Goal: Information Seeking & Learning: Learn about a topic

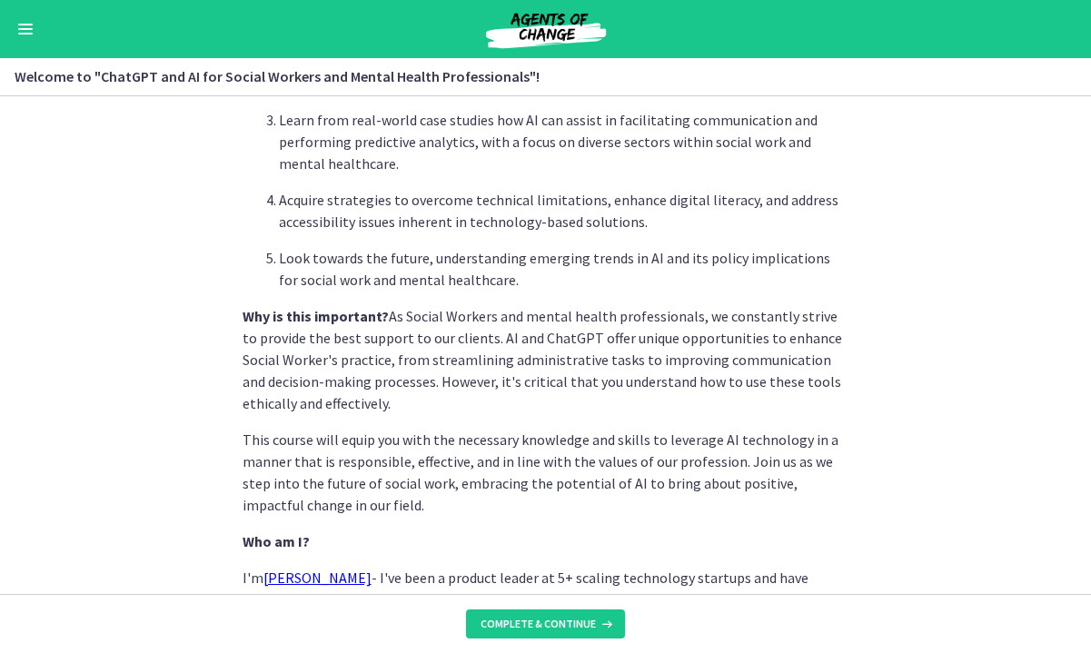
scroll to position [891, 0]
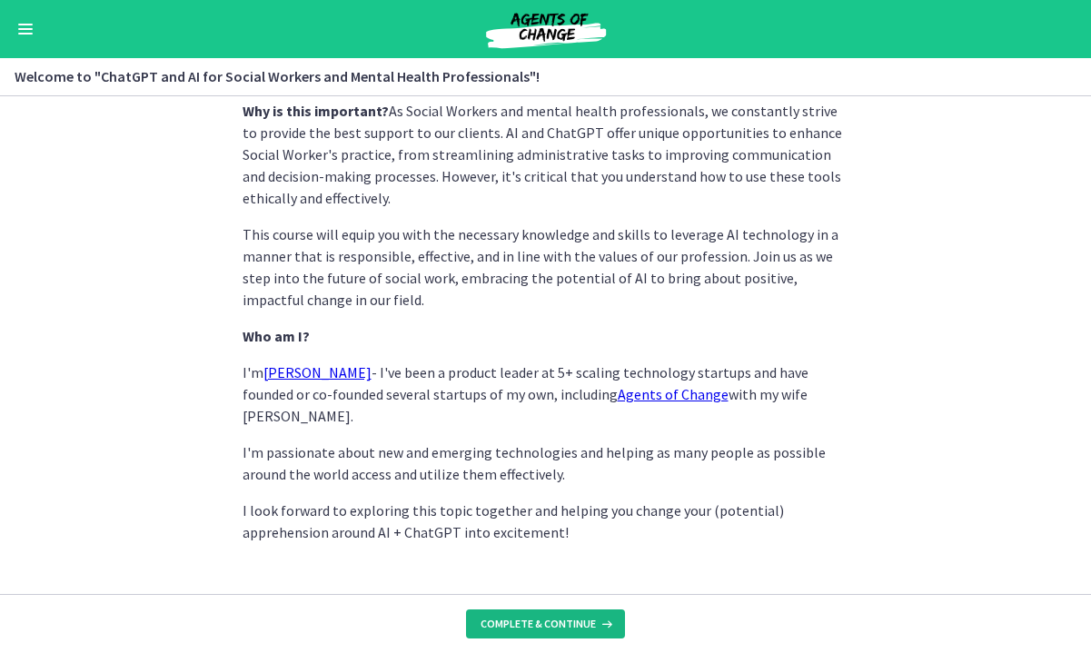
click at [522, 637] on button "Complete & continue" at bounding box center [545, 624] width 159 height 29
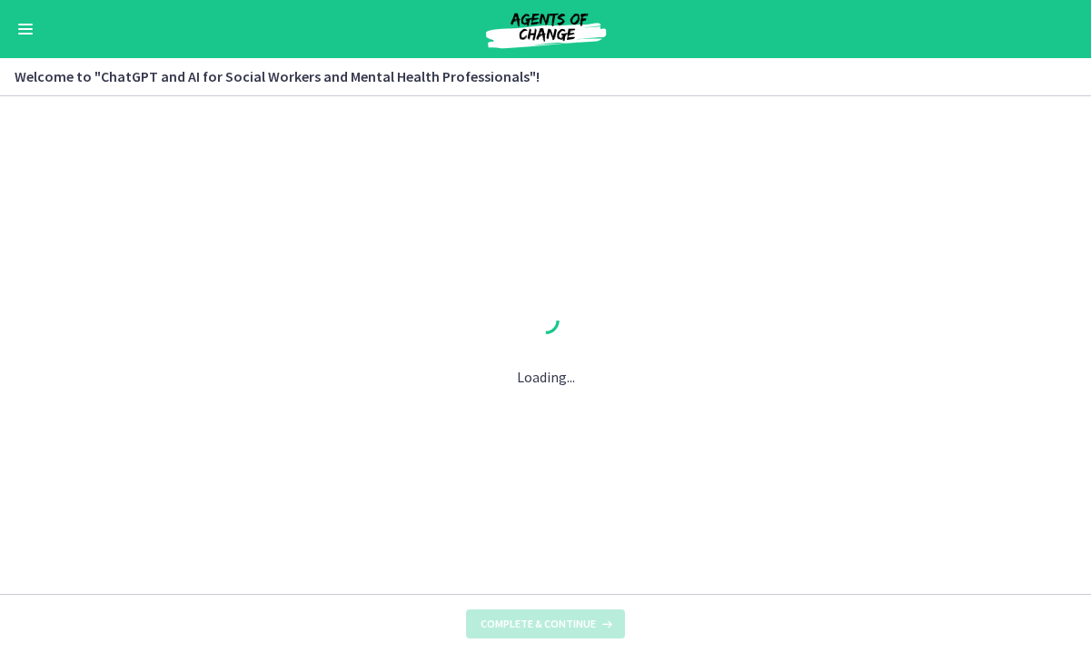
scroll to position [0, 0]
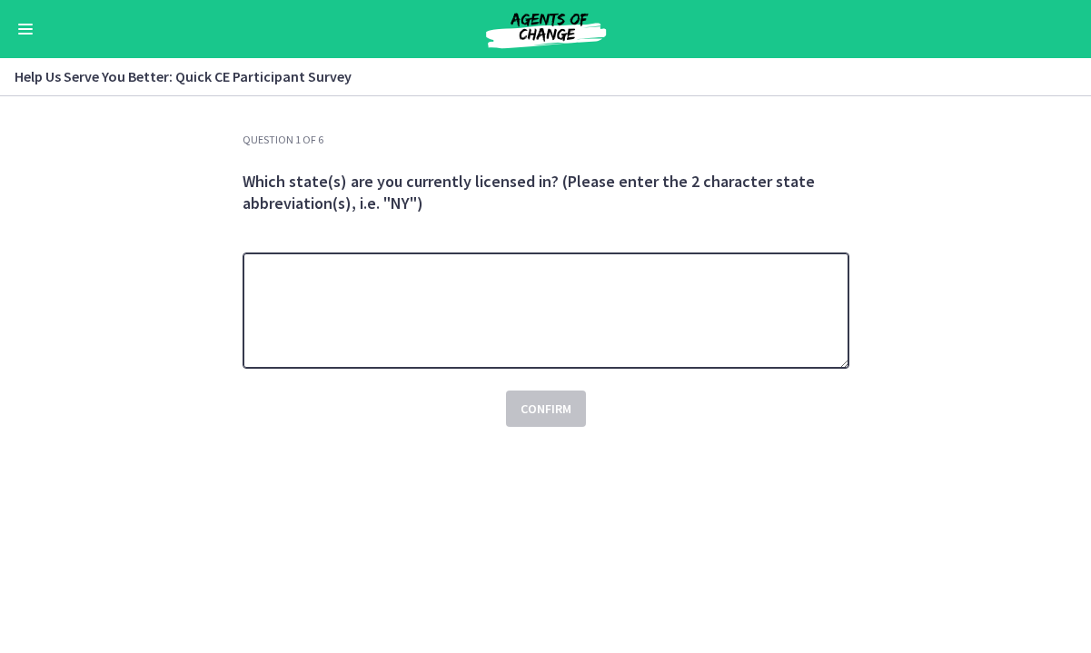
click at [504, 311] on textarea at bounding box center [546, 311] width 607 height 116
type textarea "**"
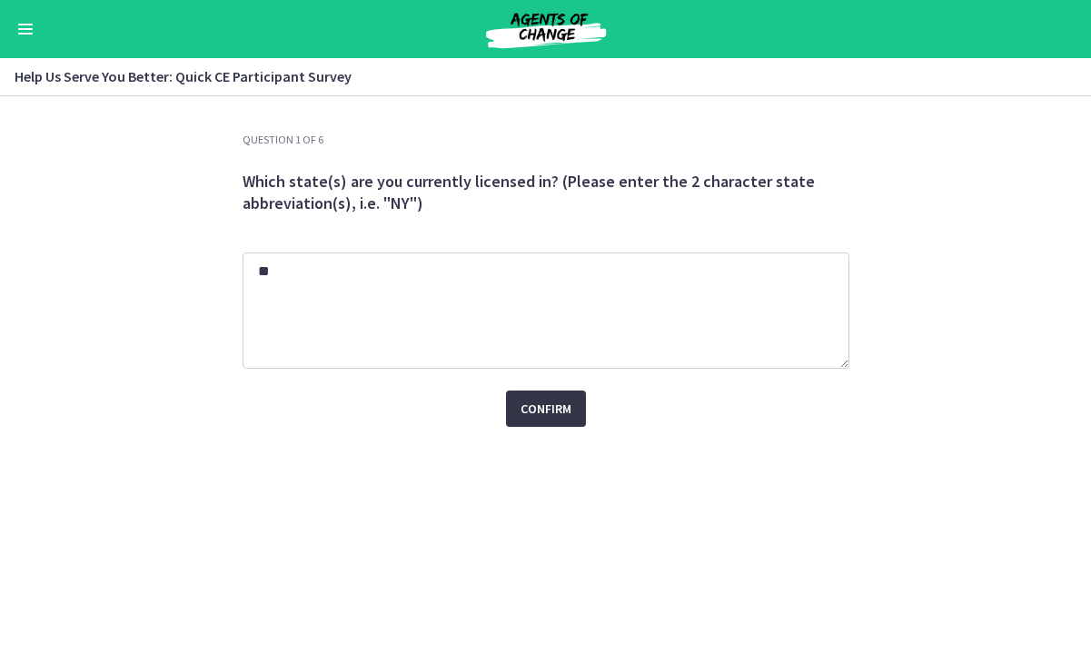
click at [559, 412] on span "Confirm" at bounding box center [546, 409] width 51 height 22
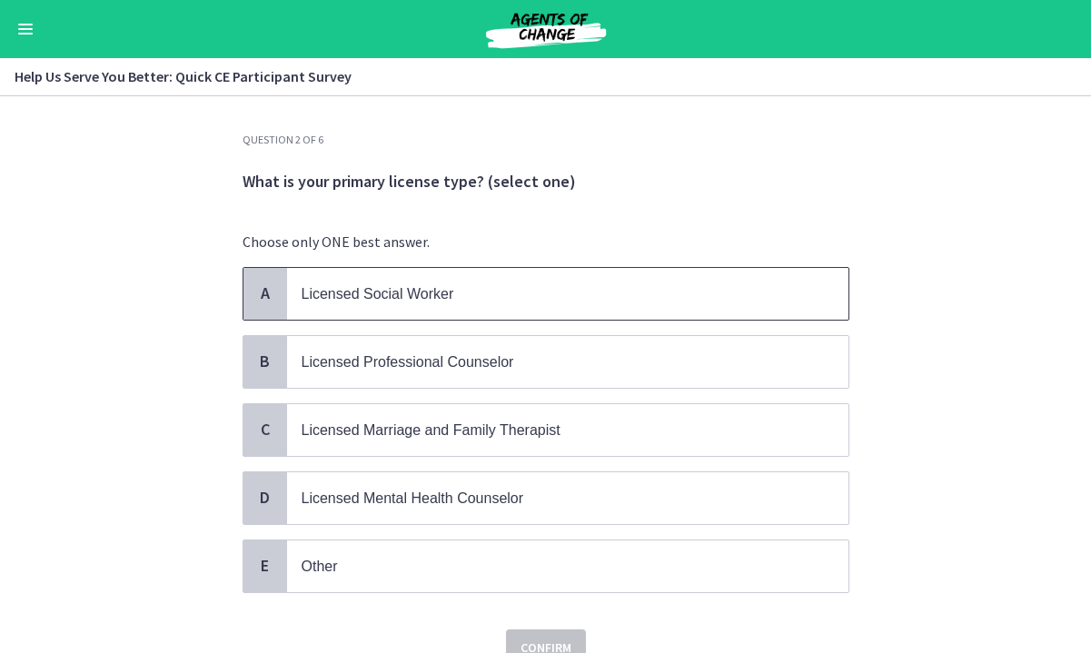
click at [447, 308] on span "Licensed Social Worker" at bounding box center [568, 294] width 562 height 52
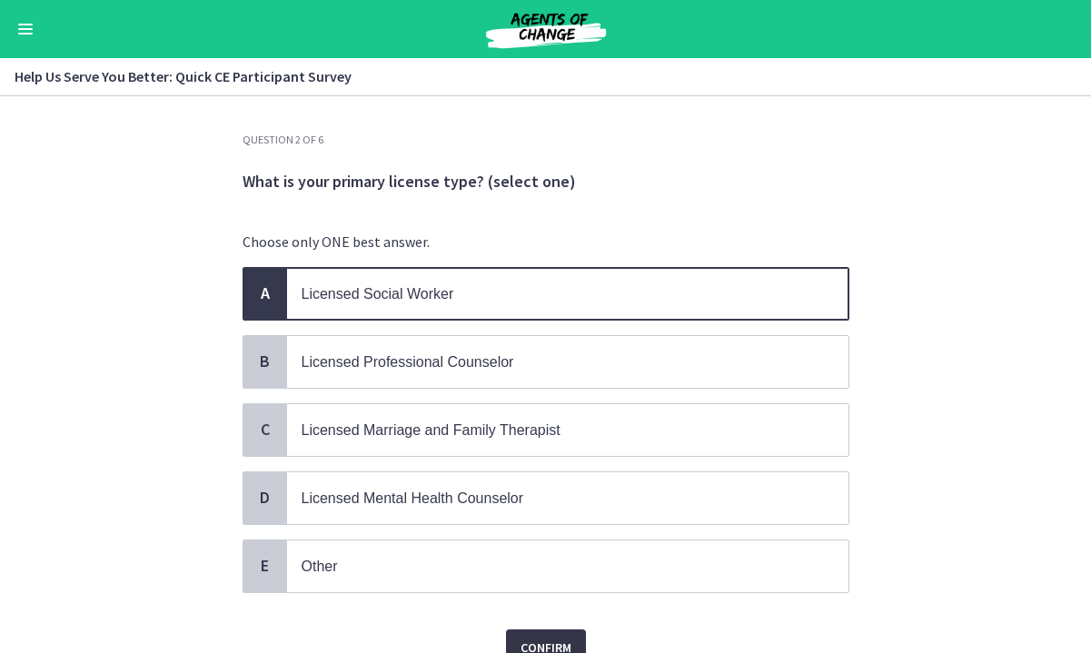
click at [558, 630] on button "Confirm" at bounding box center [546, 648] width 80 height 36
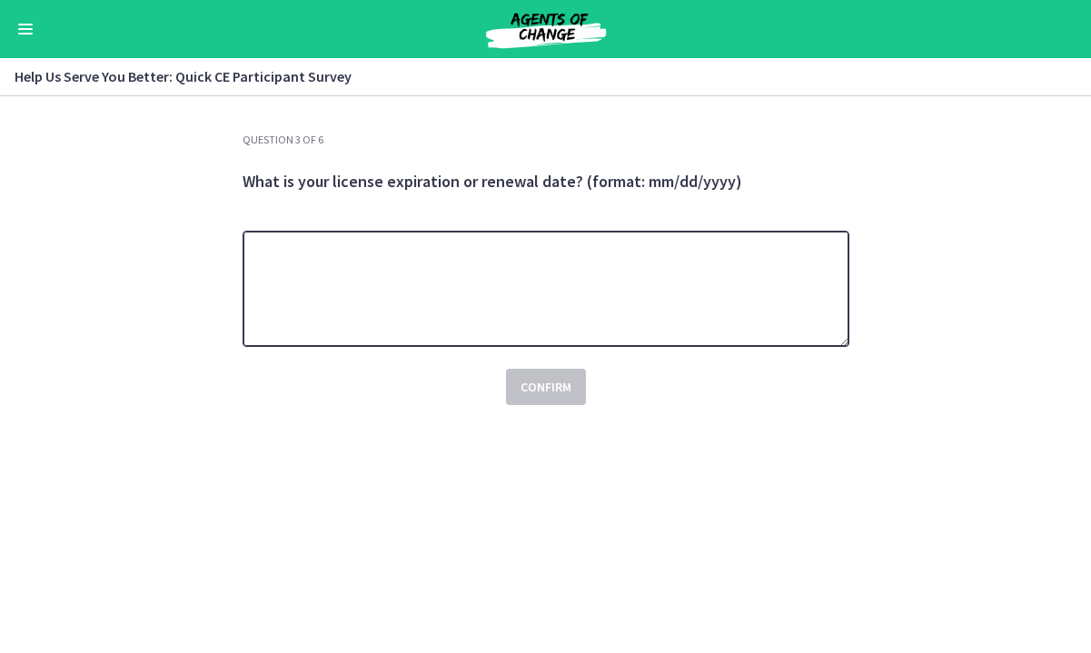
click at [512, 285] on textarea at bounding box center [546, 289] width 607 height 116
type textarea "**********"
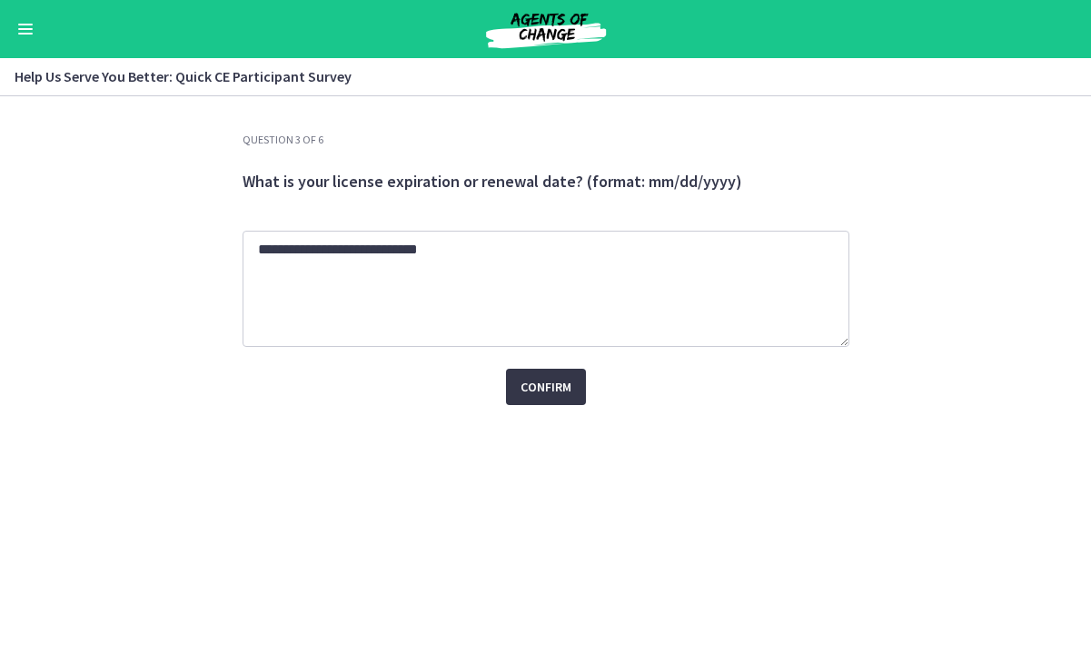
click at [552, 387] on span "Confirm" at bounding box center [546, 387] width 51 height 22
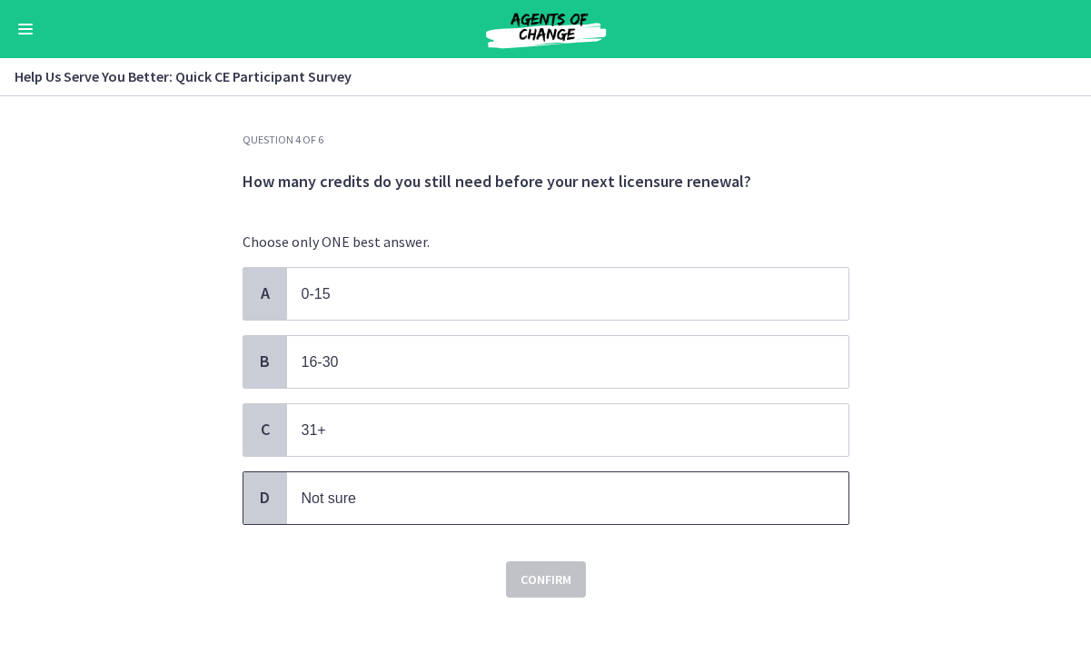
click at [505, 497] on p "Not sure" at bounding box center [550, 498] width 496 height 23
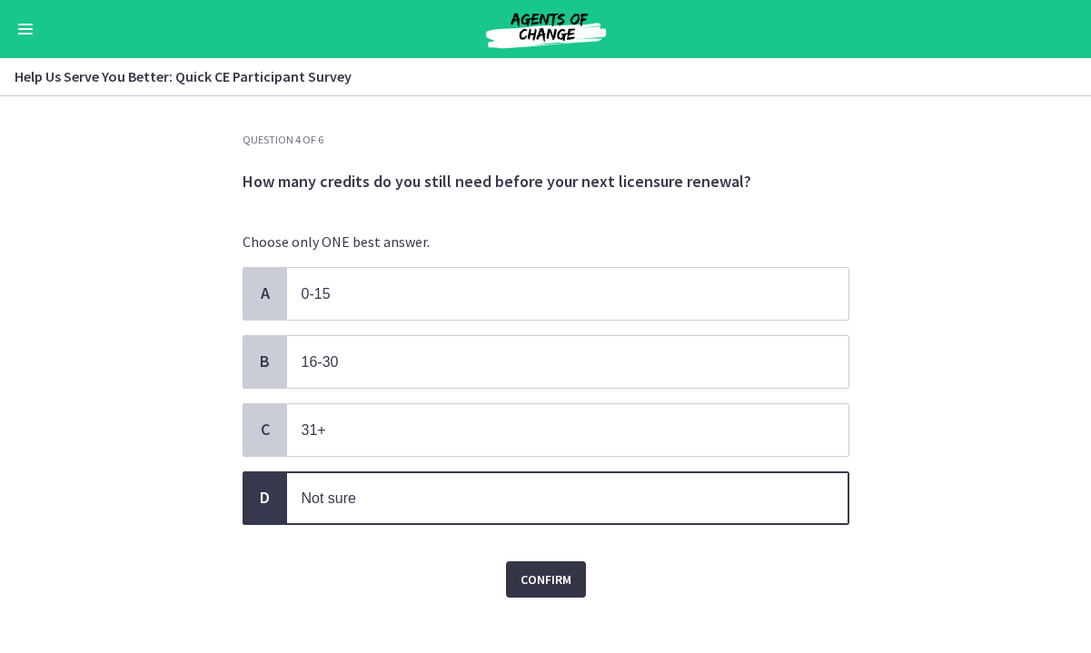
click at [540, 572] on span "Confirm" at bounding box center [546, 580] width 51 height 22
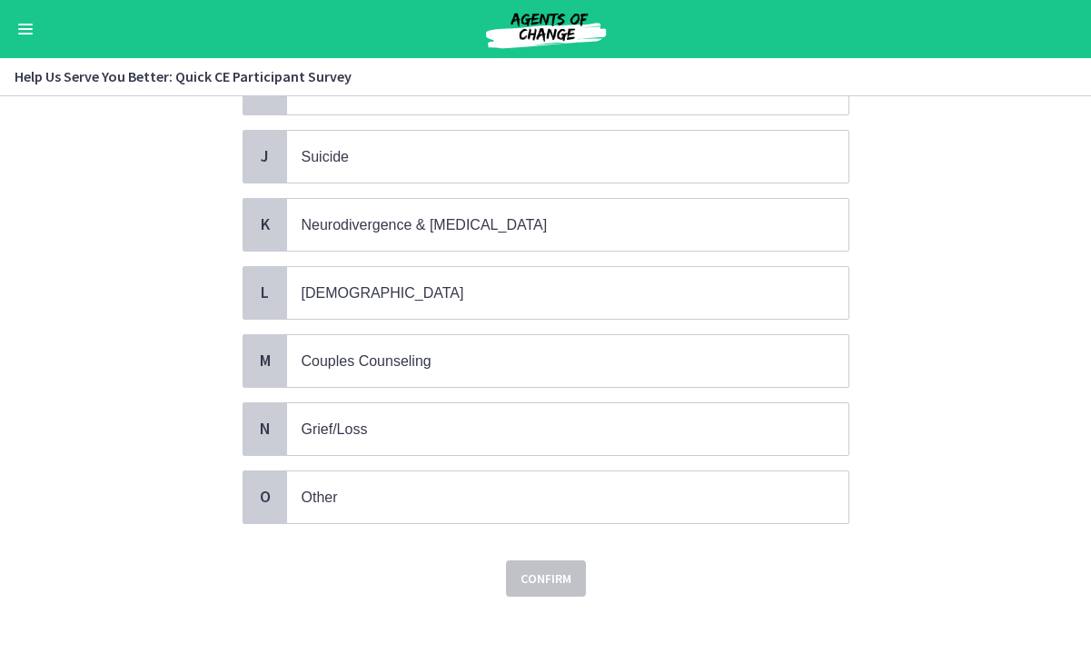
scroll to position [753, 0]
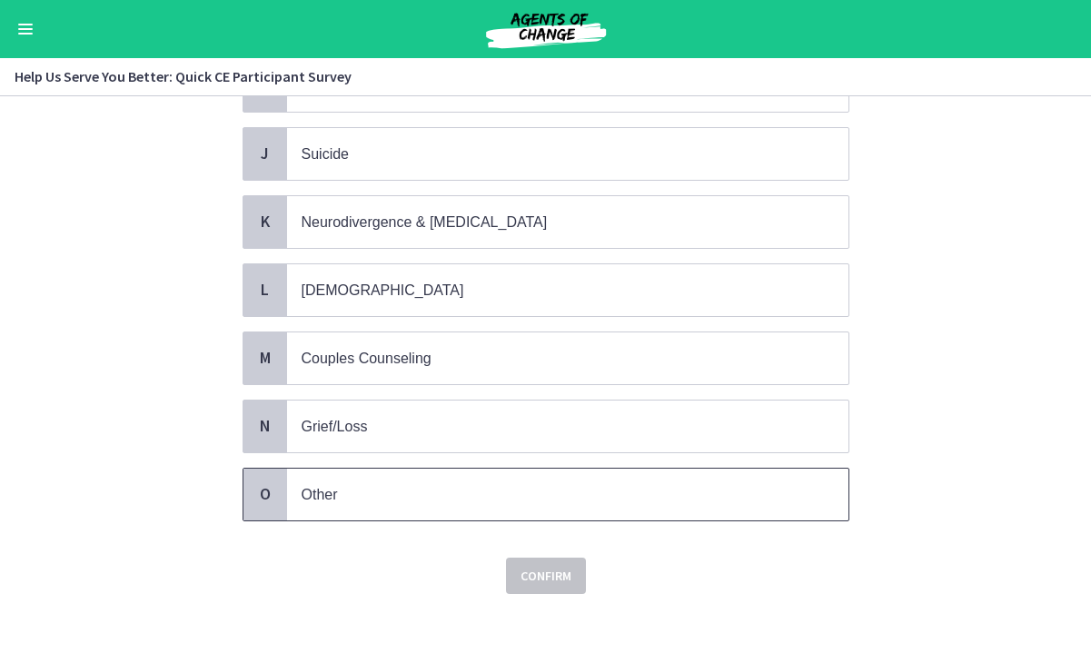
click at [412, 483] on p "Other" at bounding box center [550, 494] width 496 height 23
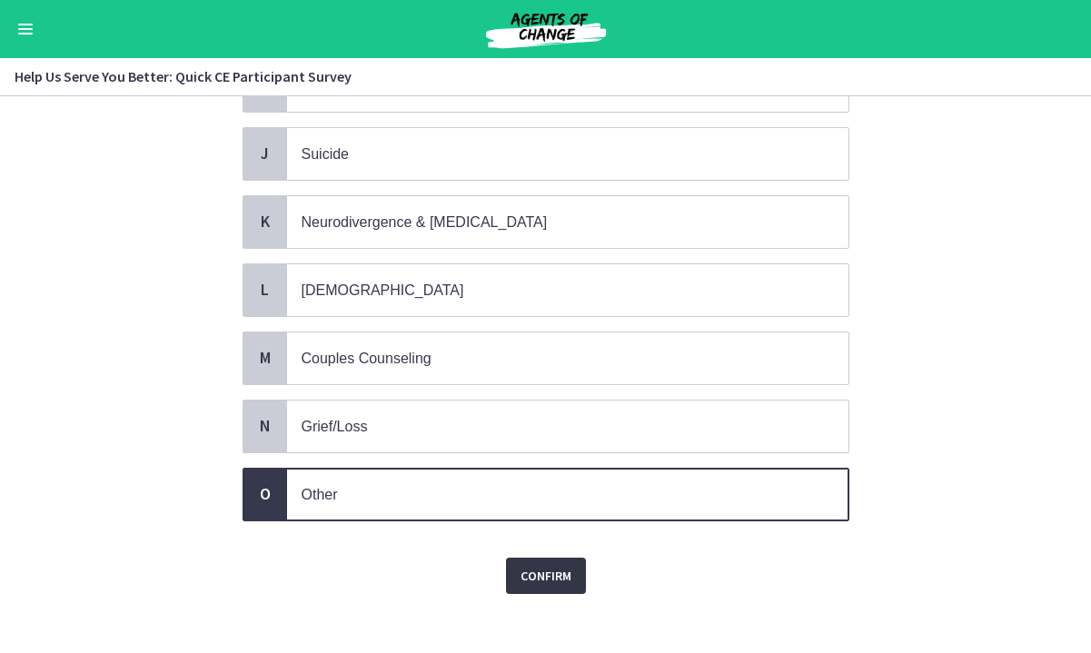
click at [530, 565] on span "Confirm" at bounding box center [546, 576] width 51 height 22
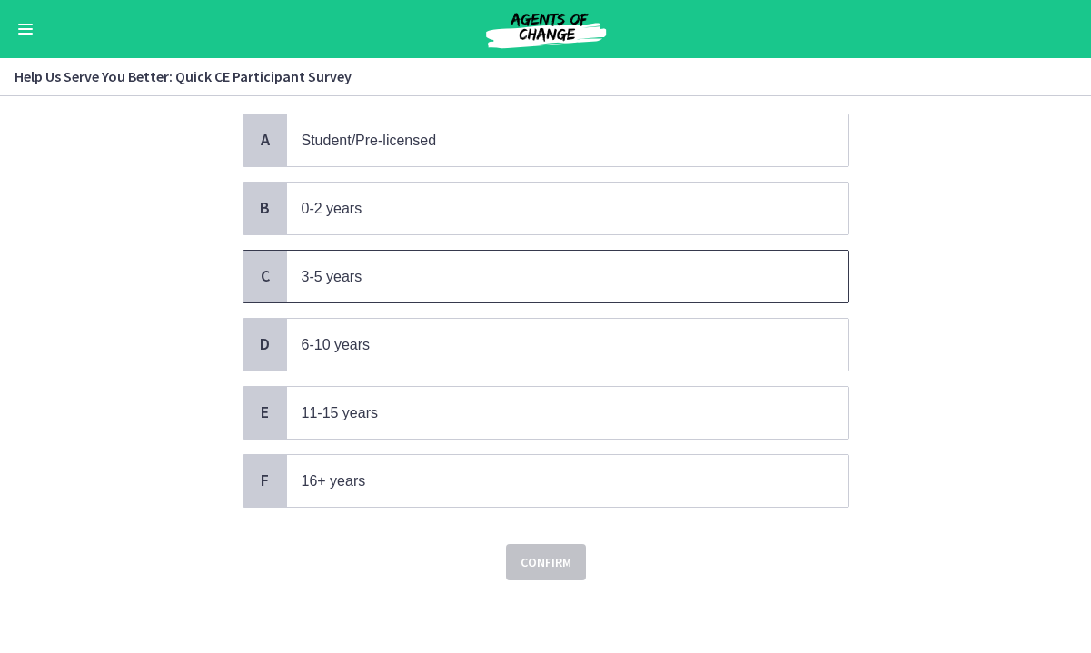
scroll to position [0, 0]
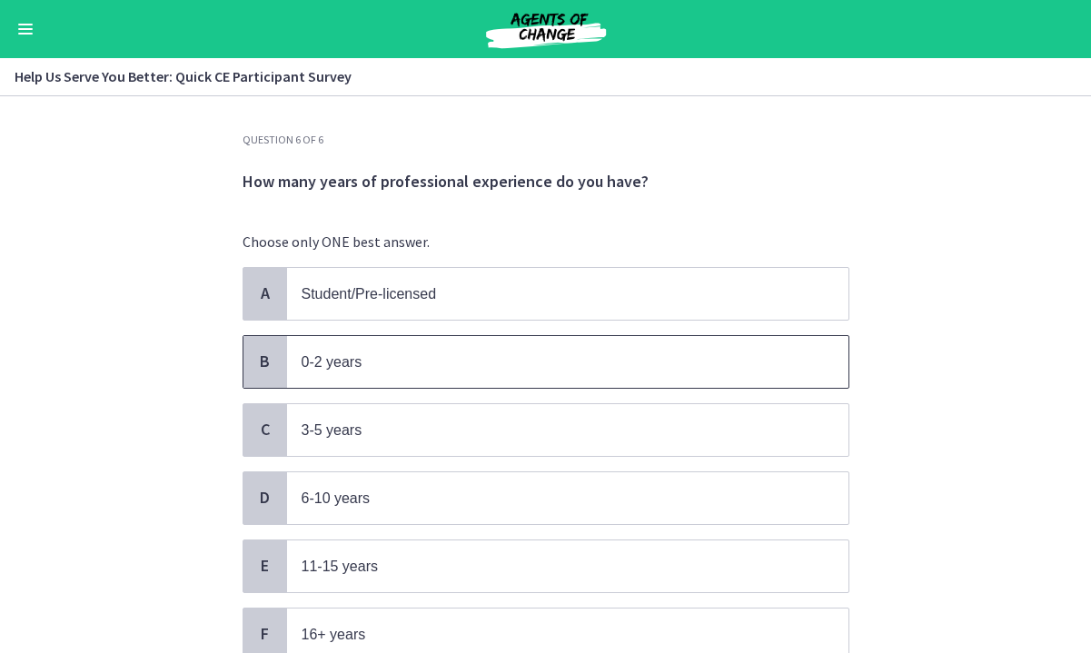
click at [417, 355] on p "0-2 years" at bounding box center [550, 362] width 496 height 23
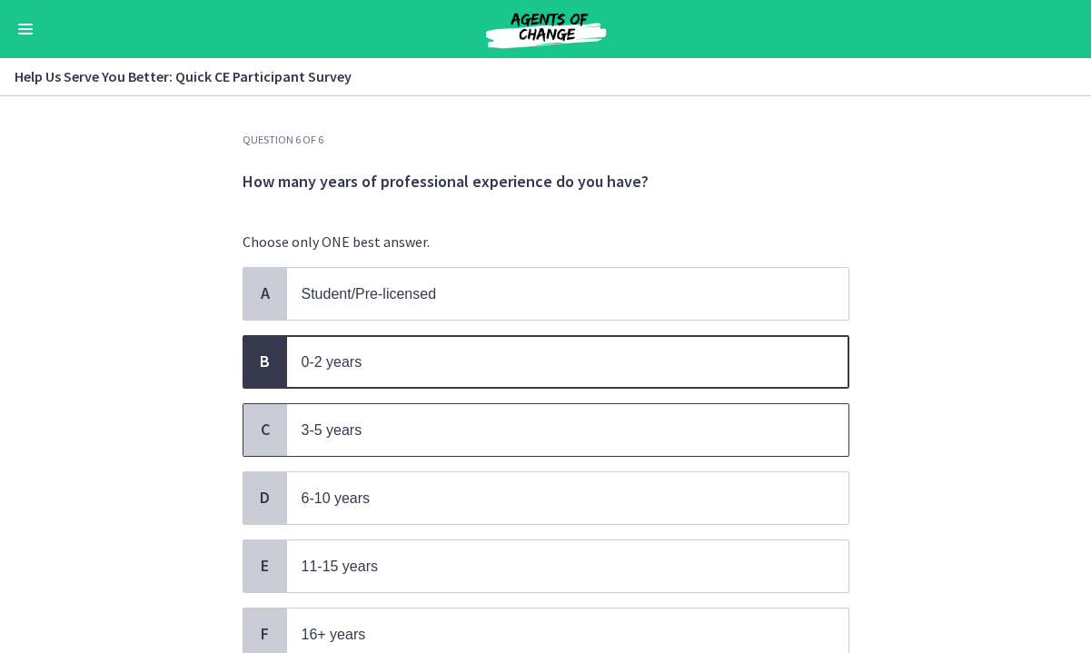
scroll to position [148, 0]
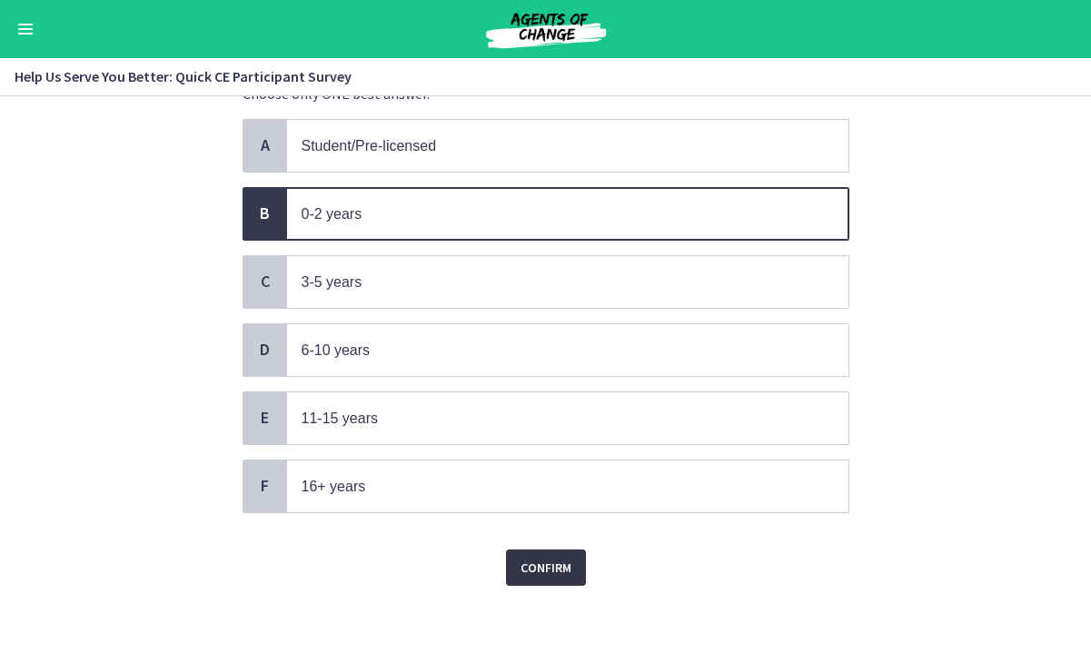
click at [563, 557] on span "Confirm" at bounding box center [546, 568] width 51 height 22
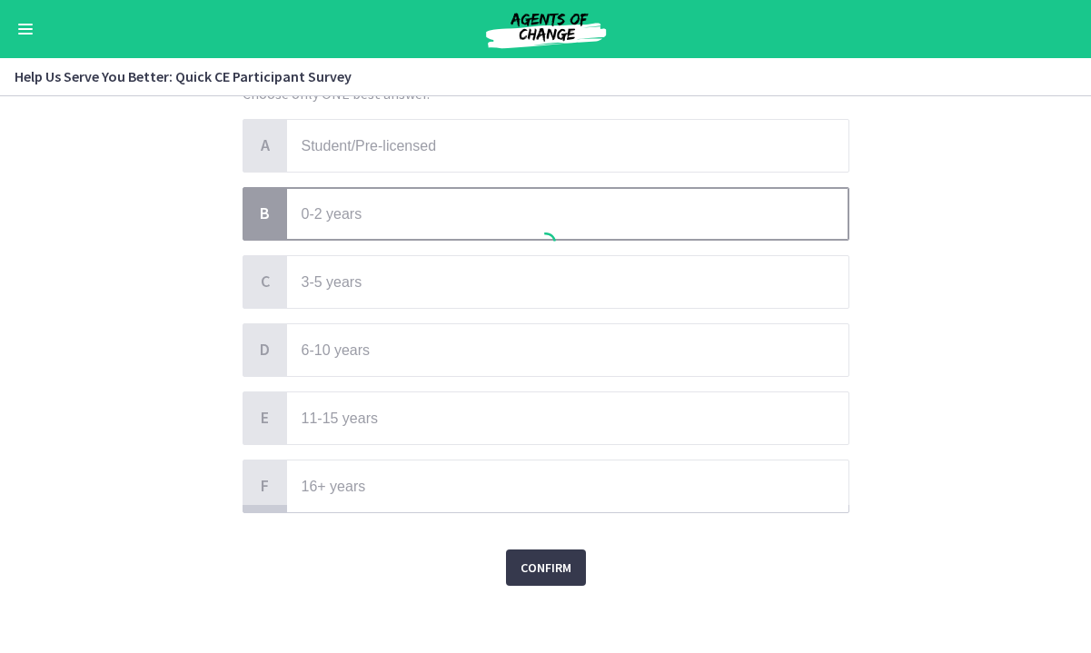
scroll to position [0, 0]
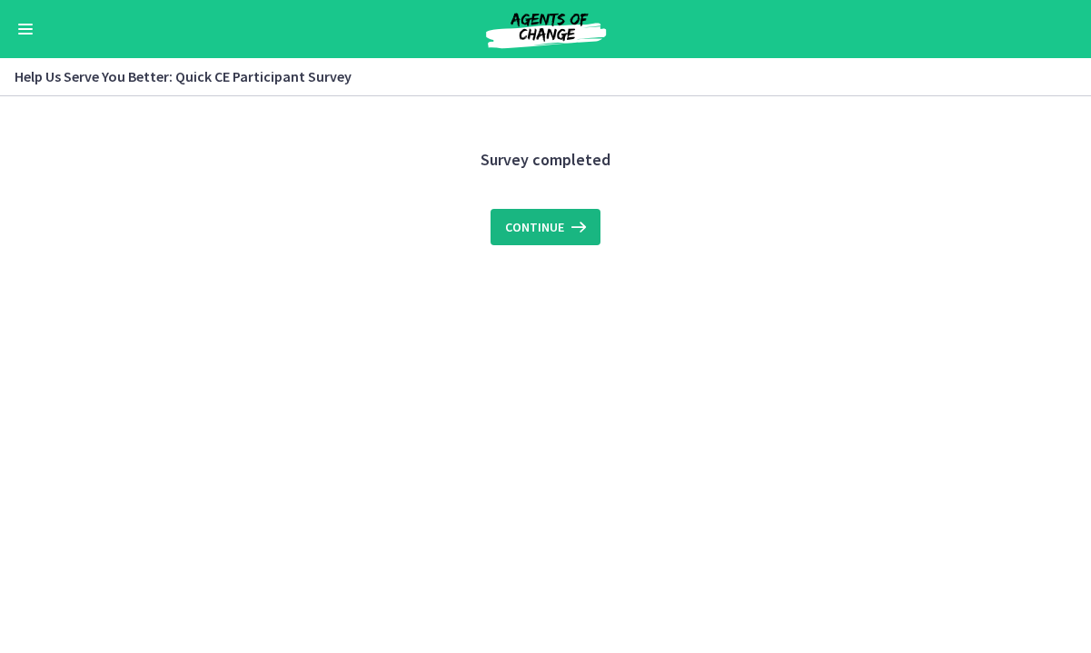
click at [559, 222] on span "Continue" at bounding box center [534, 227] width 59 height 22
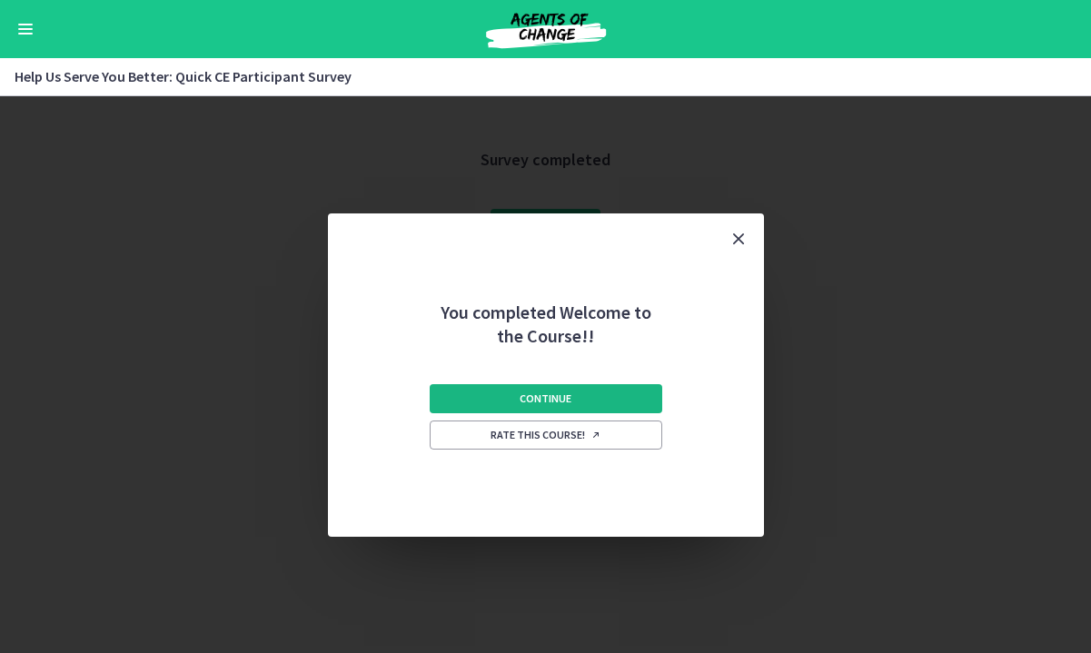
click at [590, 393] on button "Continue" at bounding box center [546, 398] width 233 height 29
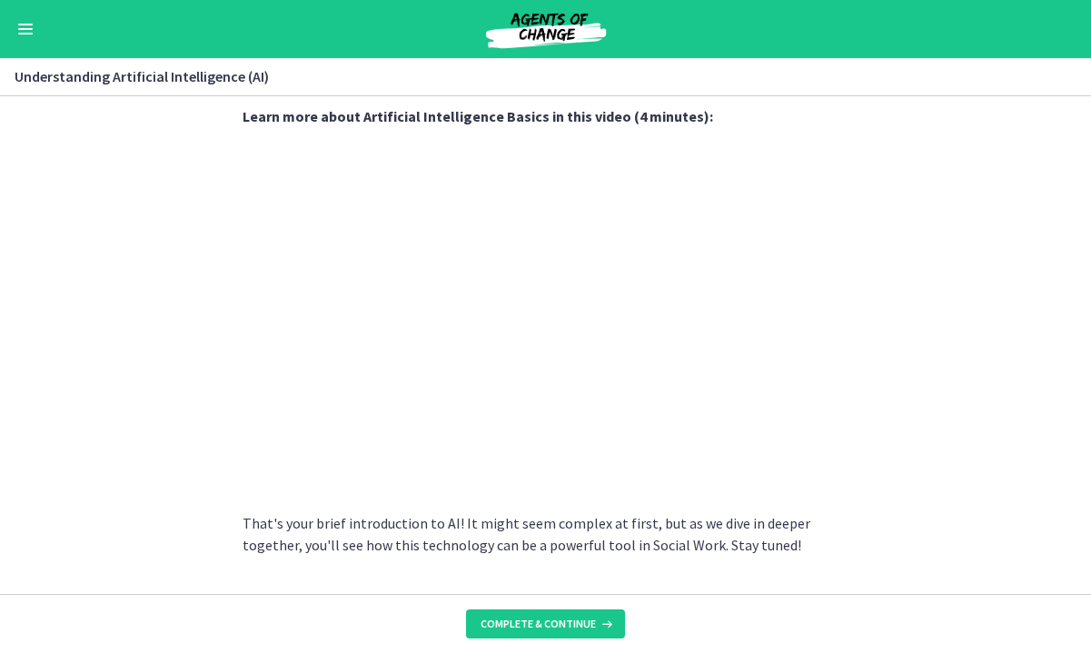
scroll to position [838, 0]
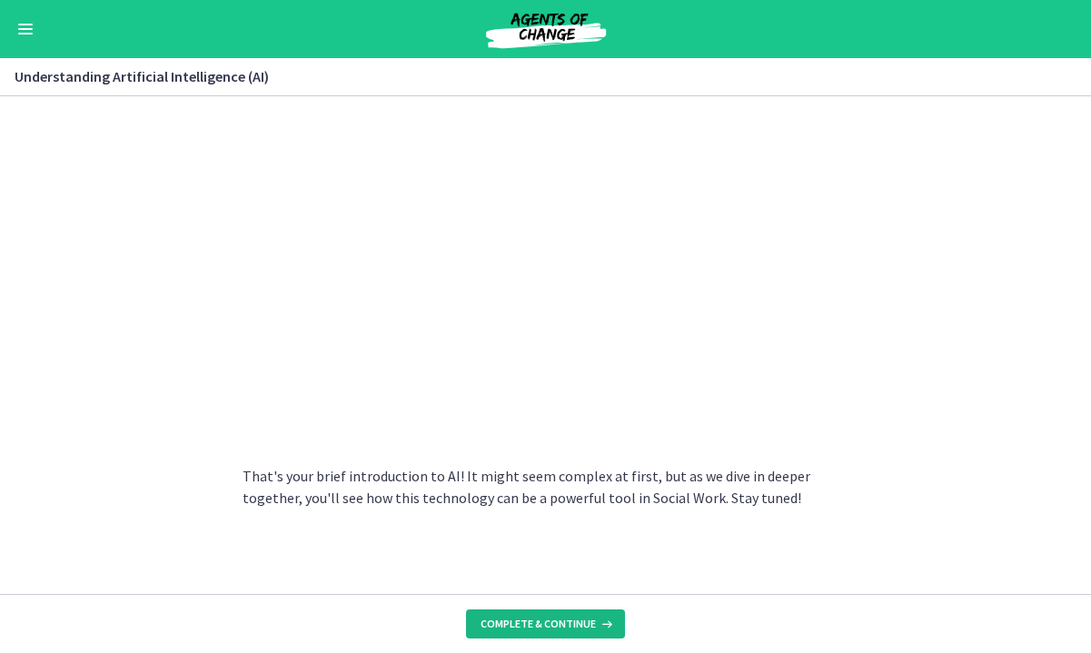
click at [564, 629] on span "Complete & continue" at bounding box center [538, 624] width 115 height 15
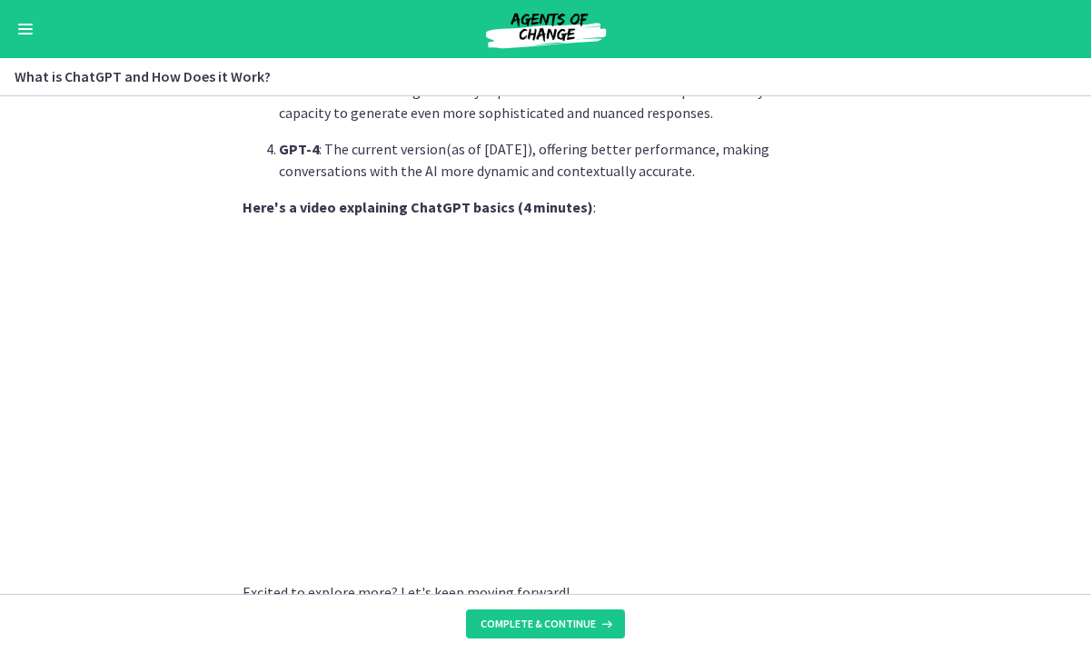
scroll to position [940, 0]
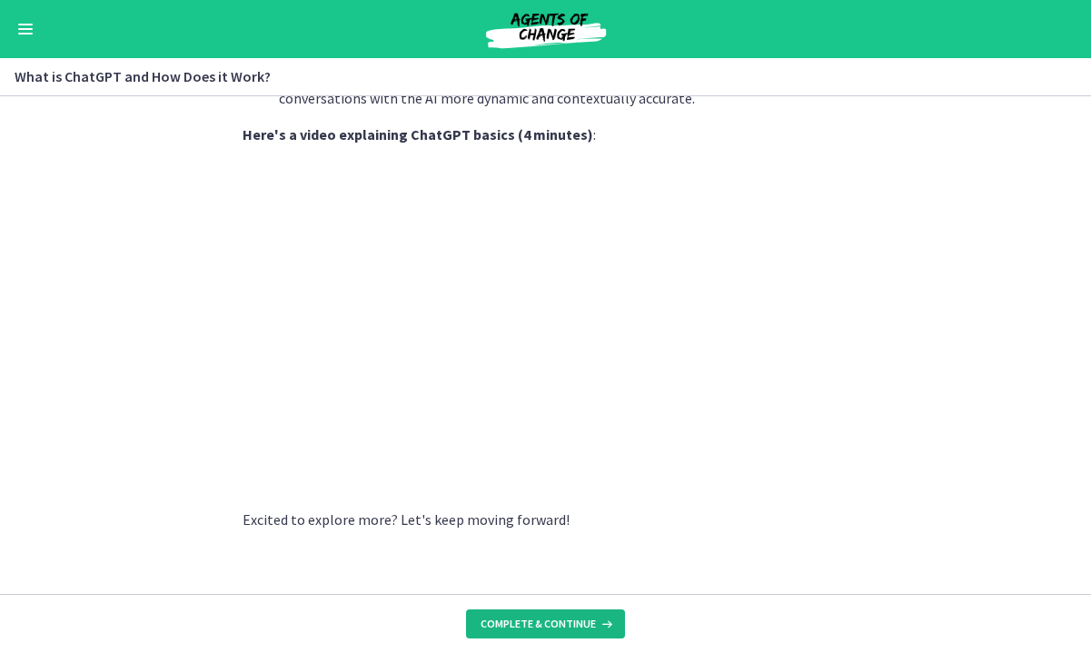
click at [562, 612] on button "Complete & continue" at bounding box center [545, 624] width 159 height 29
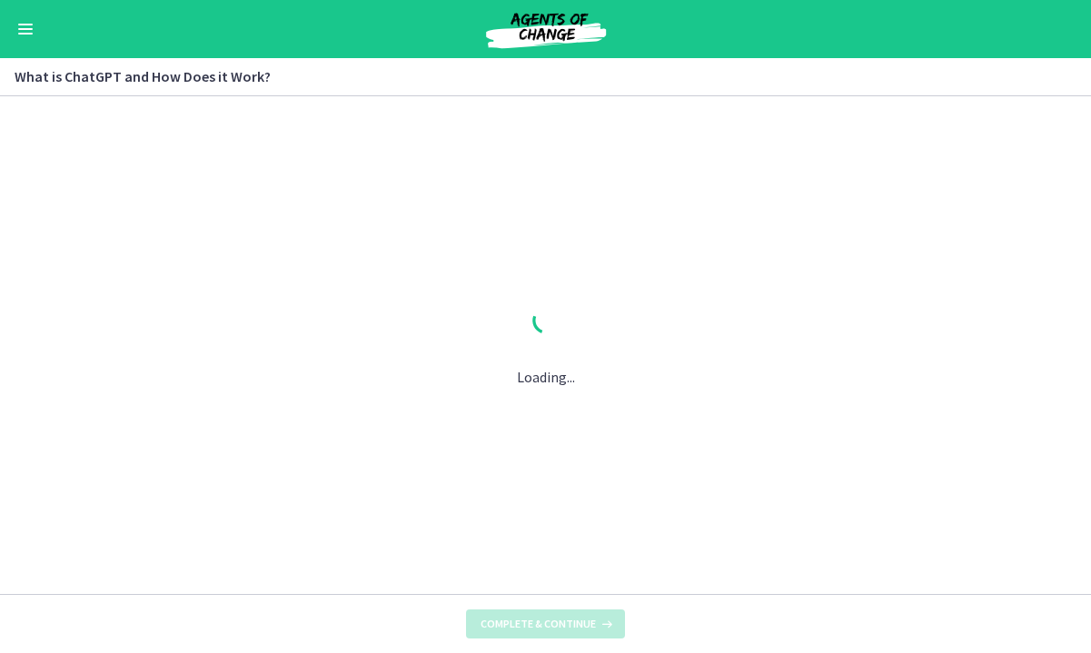
scroll to position [0, 0]
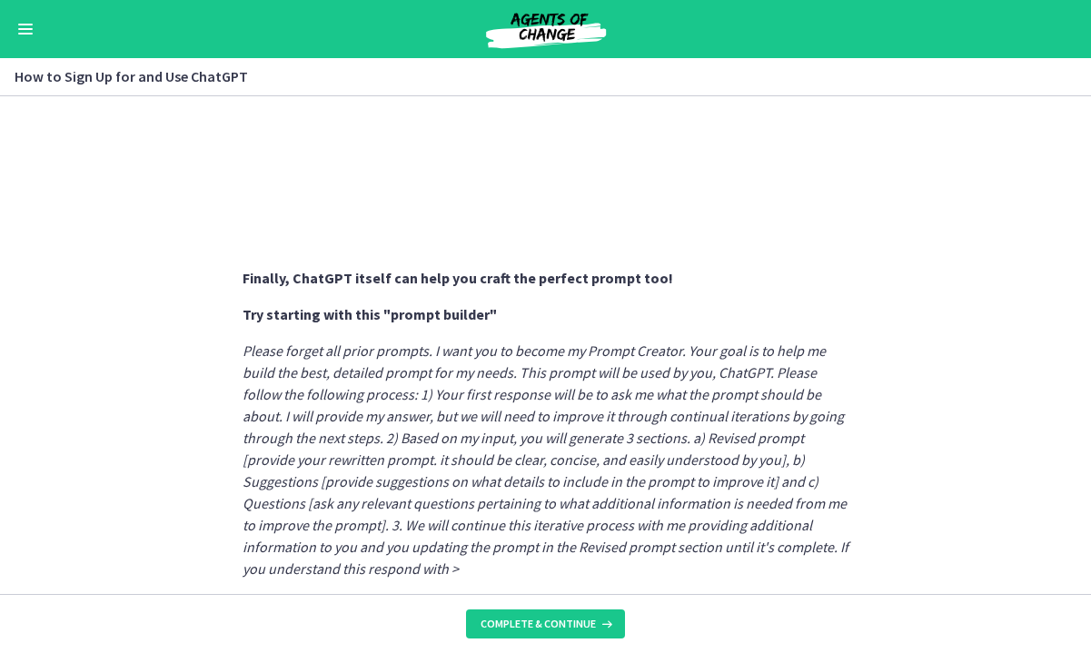
scroll to position [1025, 0]
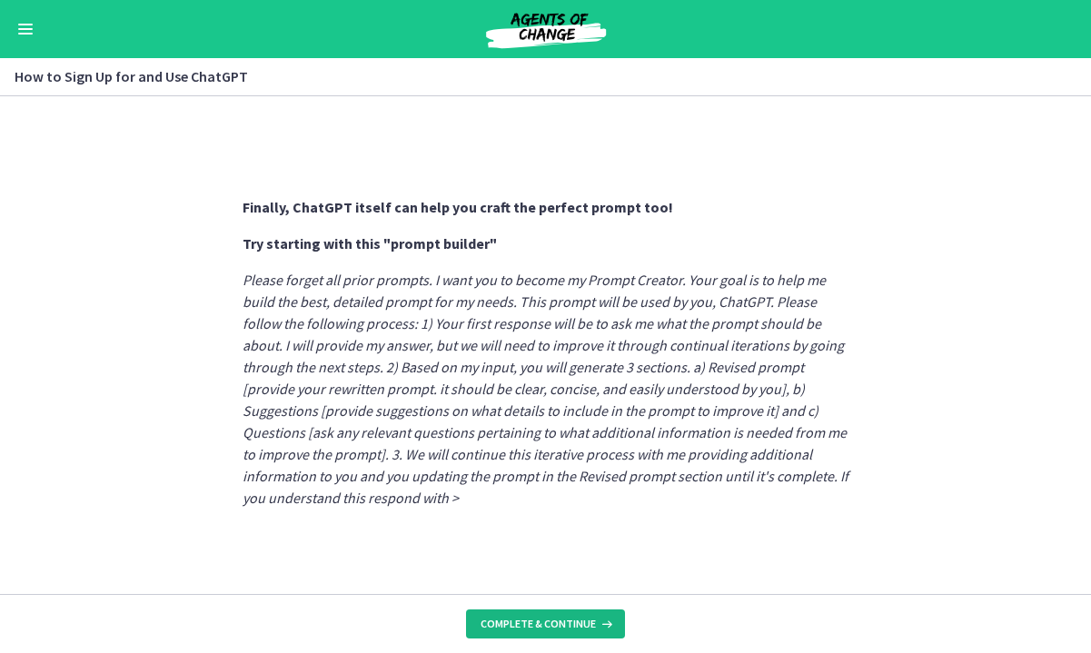
click at [529, 625] on span "Complete & continue" at bounding box center [538, 624] width 115 height 15
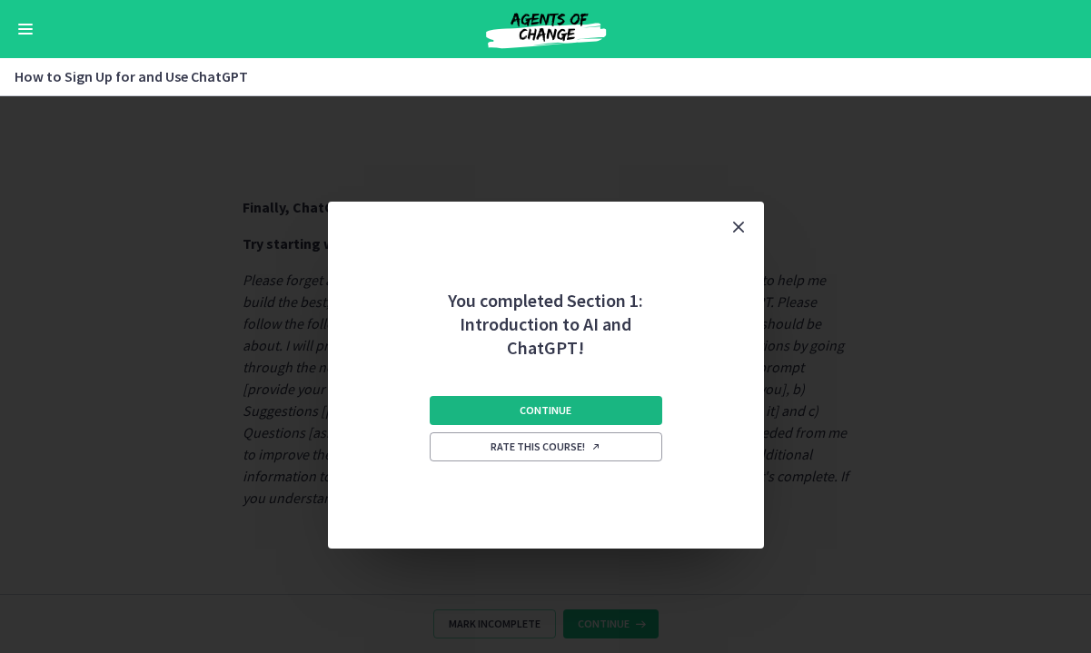
click at [593, 409] on button "Continue" at bounding box center [546, 410] width 233 height 29
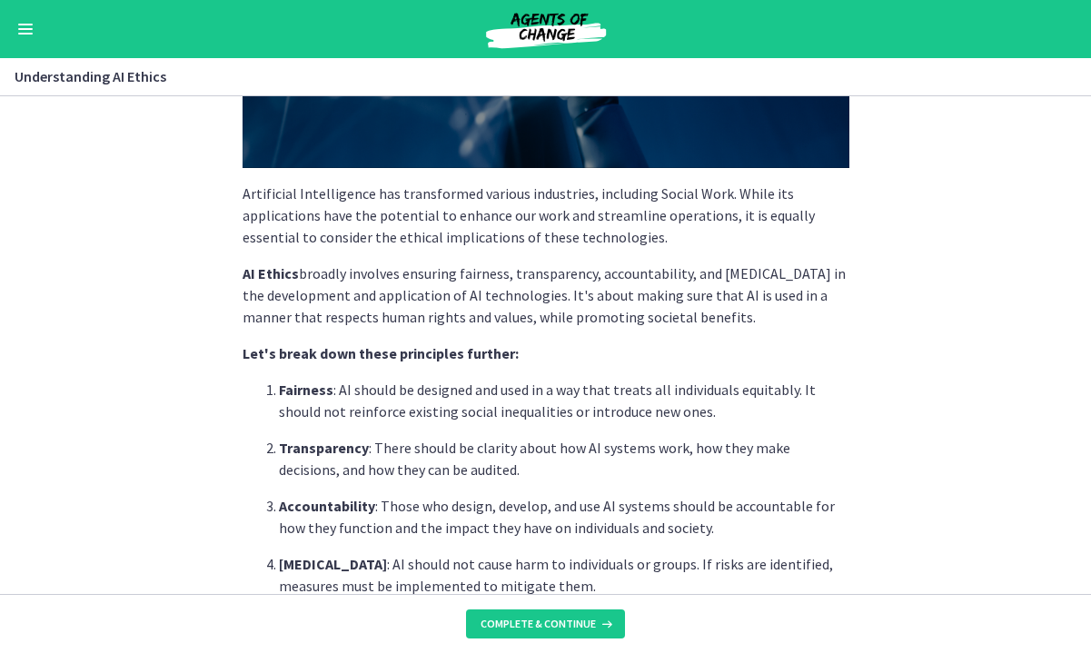
scroll to position [954, 0]
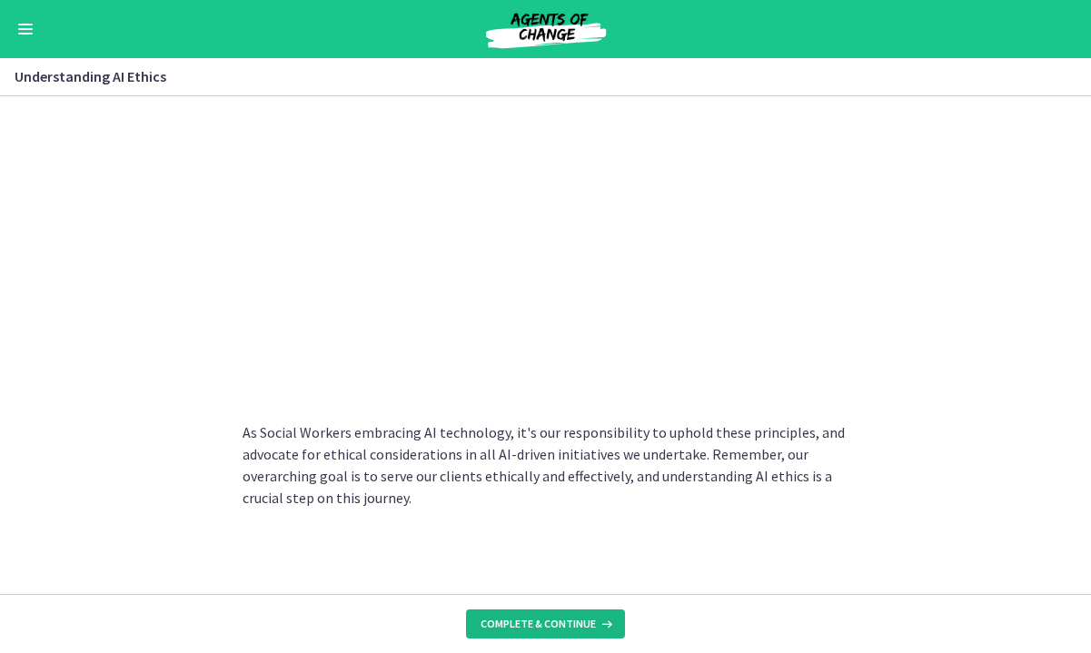
click at [570, 626] on span "Complete & continue" at bounding box center [538, 624] width 115 height 15
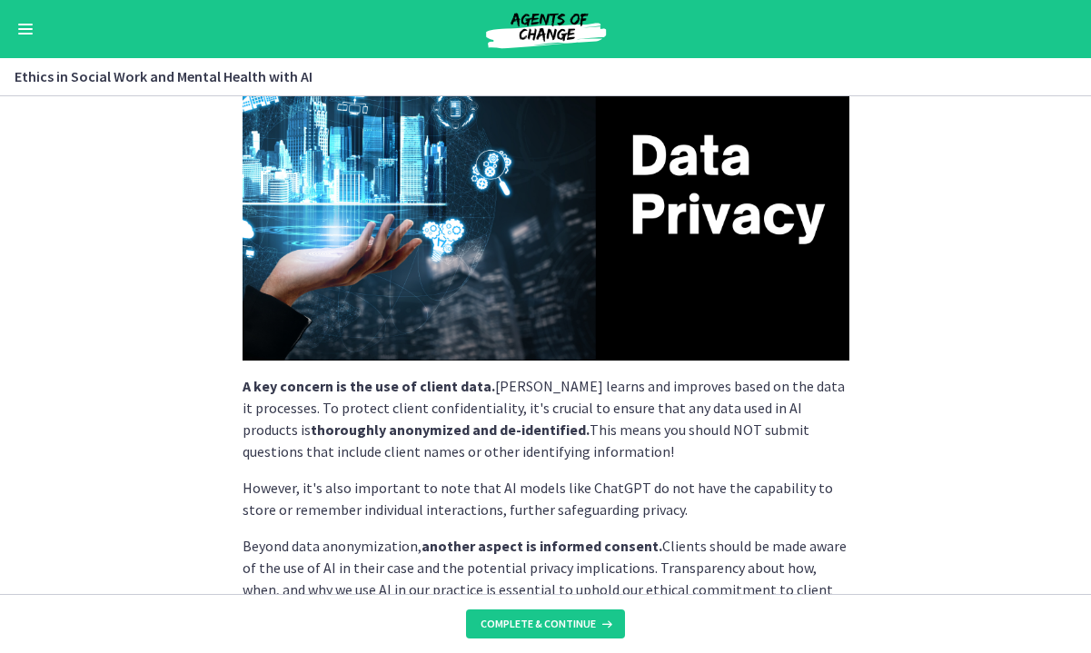
scroll to position [505, 0]
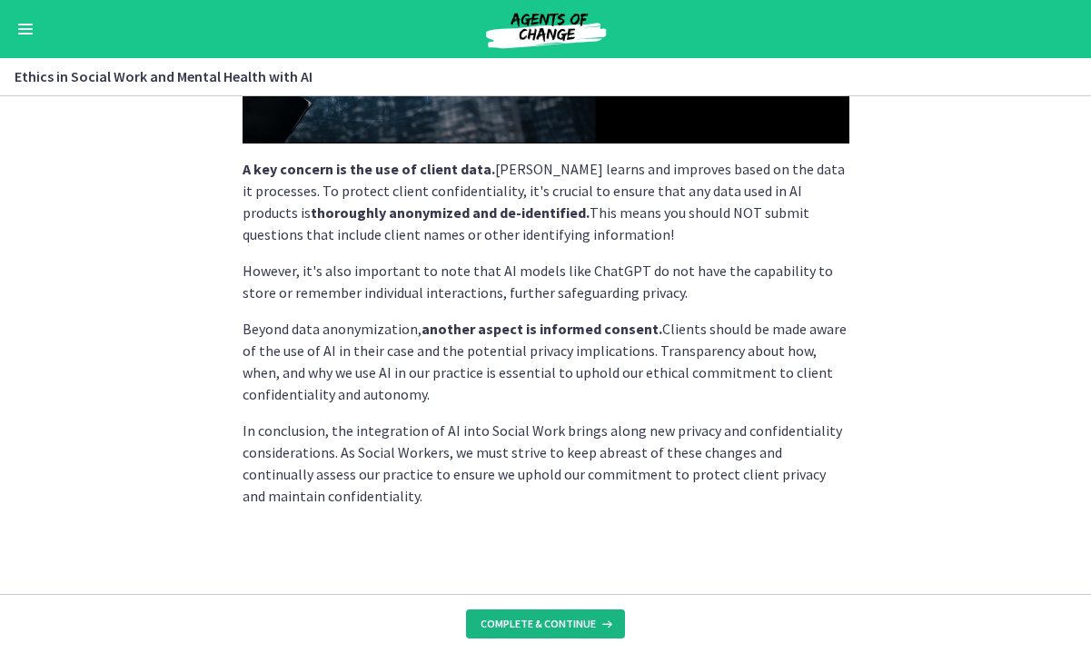
click at [595, 631] on button "Complete & continue" at bounding box center [545, 624] width 159 height 29
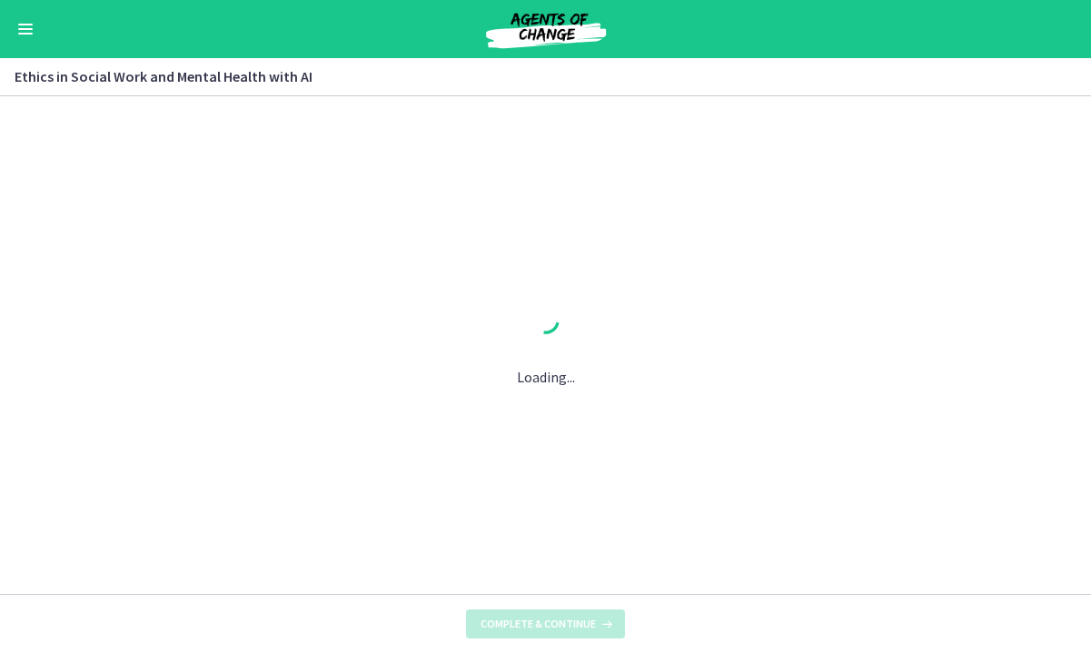
scroll to position [0, 0]
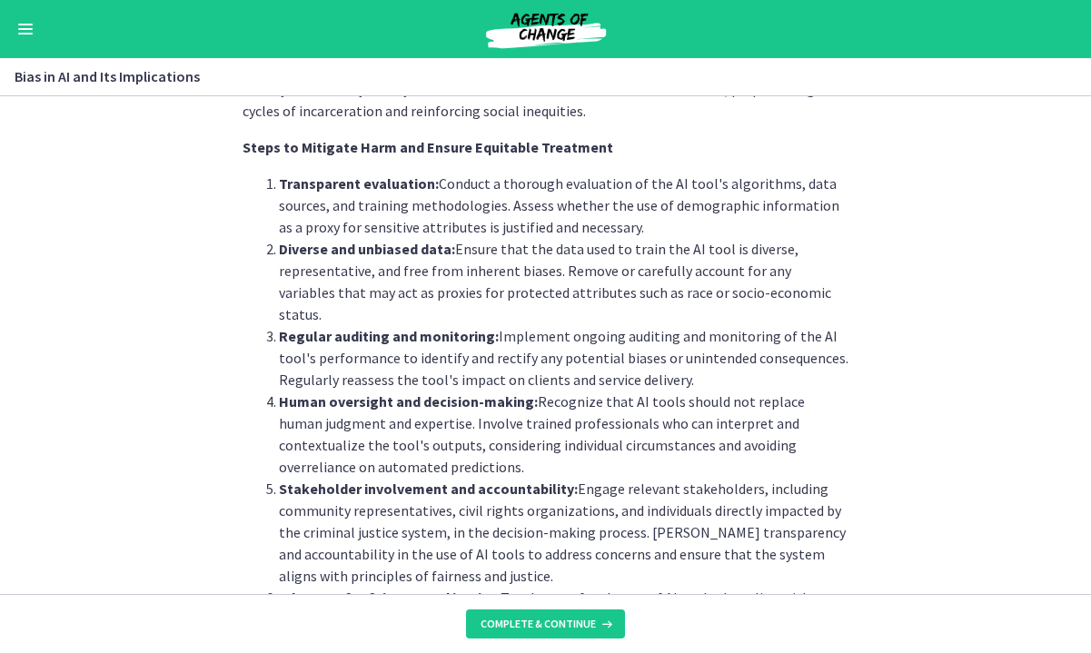
scroll to position [1520, 0]
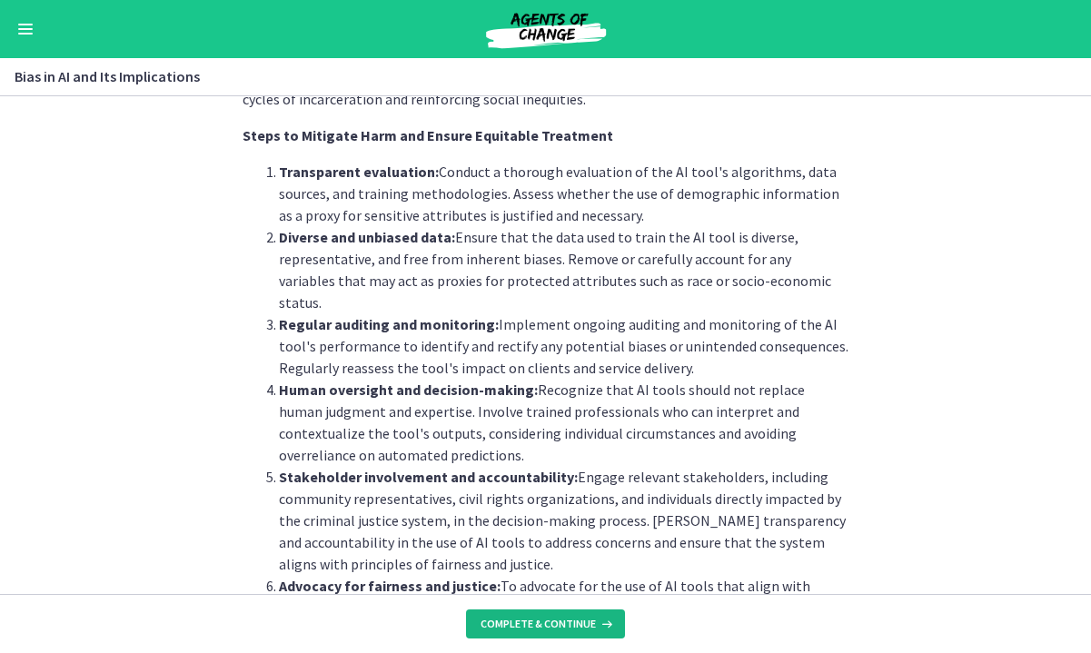
click at [543, 622] on span "Complete & continue" at bounding box center [538, 624] width 115 height 15
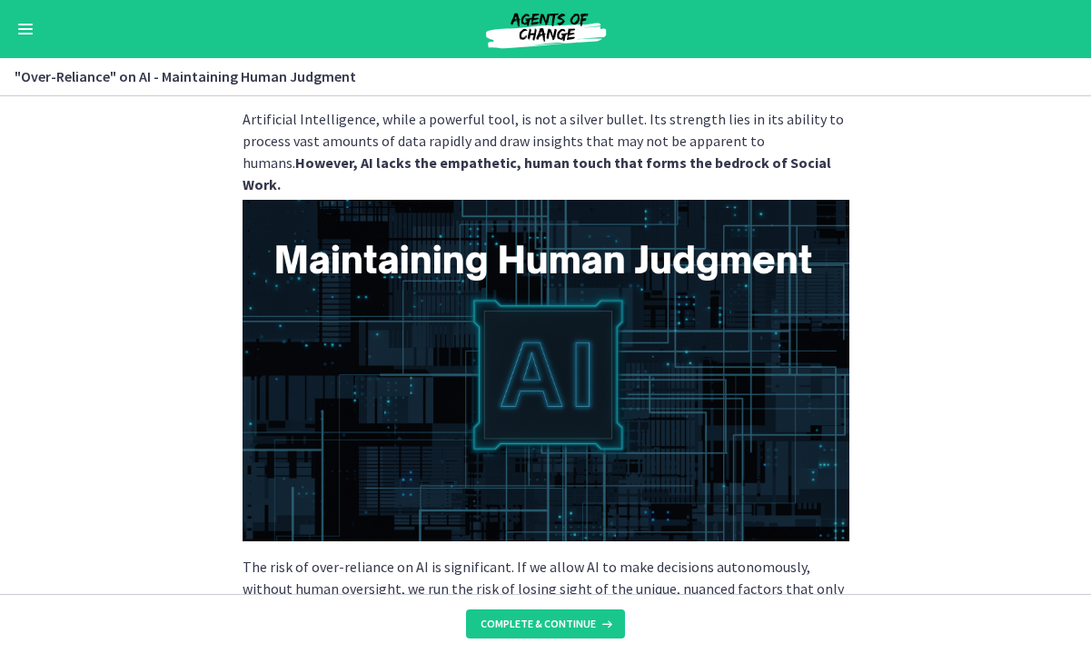
scroll to position [495, 0]
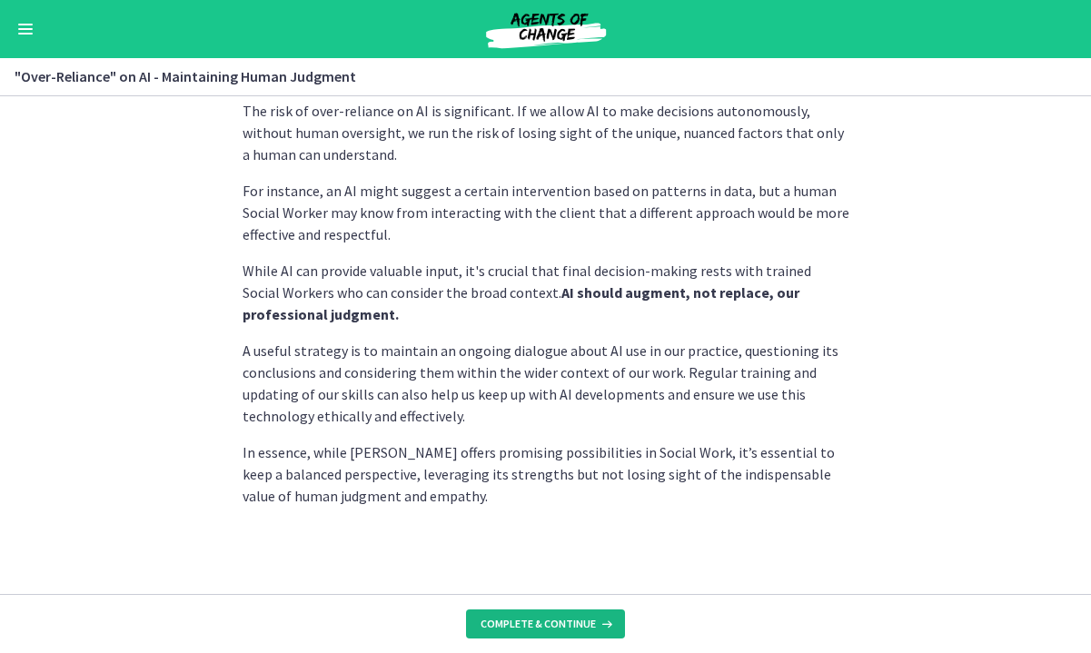
click at [517, 631] on span "Complete & continue" at bounding box center [538, 624] width 115 height 15
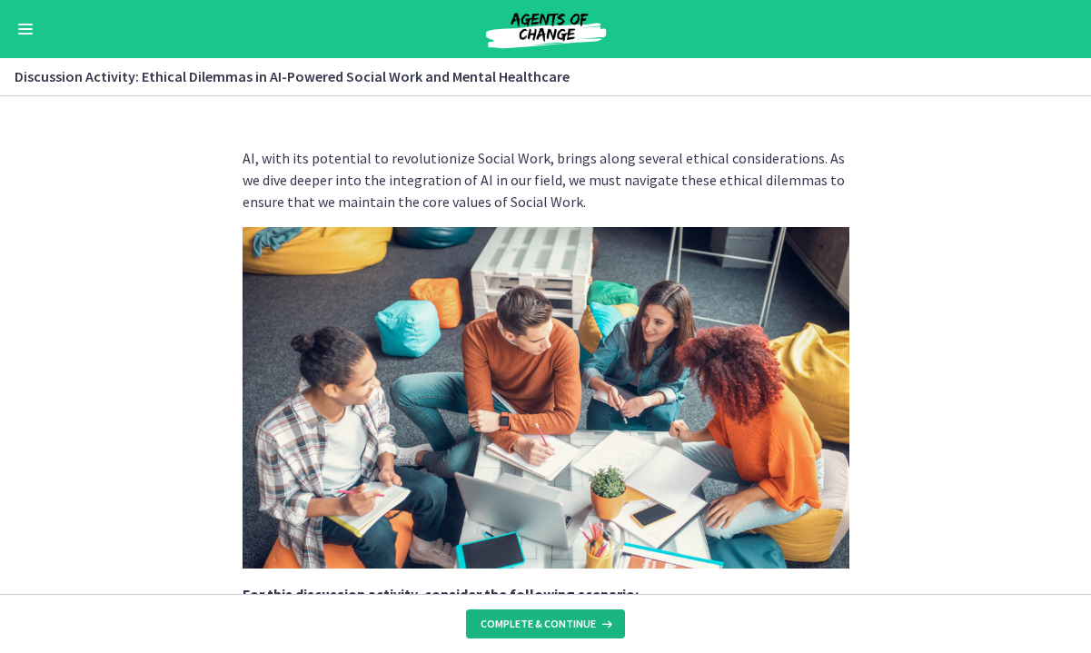
click at [543, 617] on span "Complete & continue" at bounding box center [538, 624] width 115 height 15
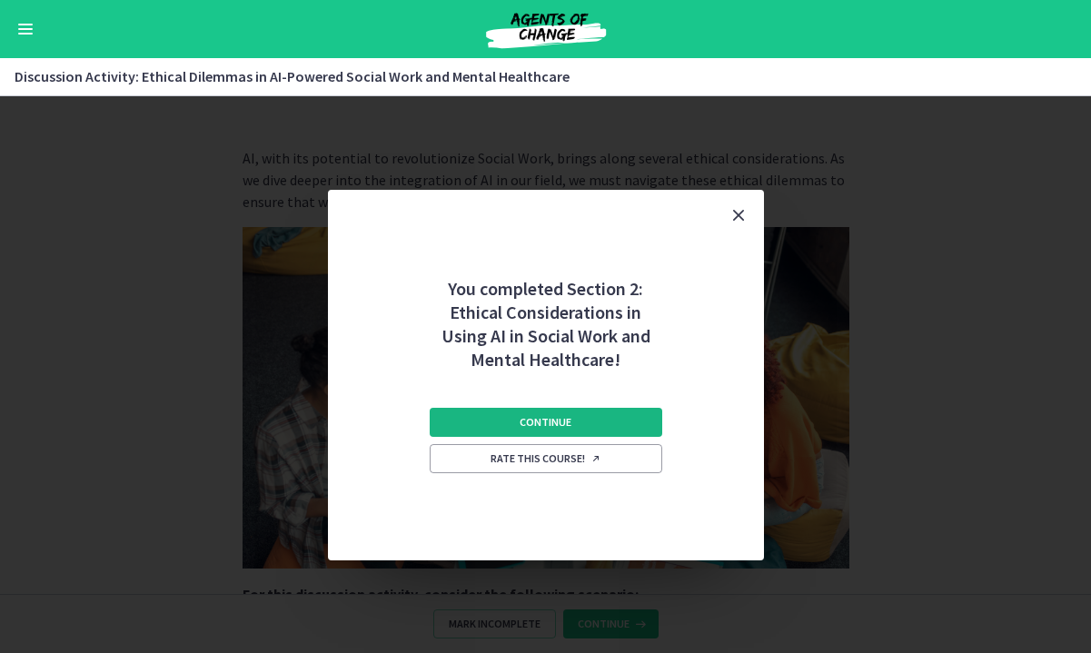
click at [577, 423] on button "Continue" at bounding box center [546, 422] width 233 height 29
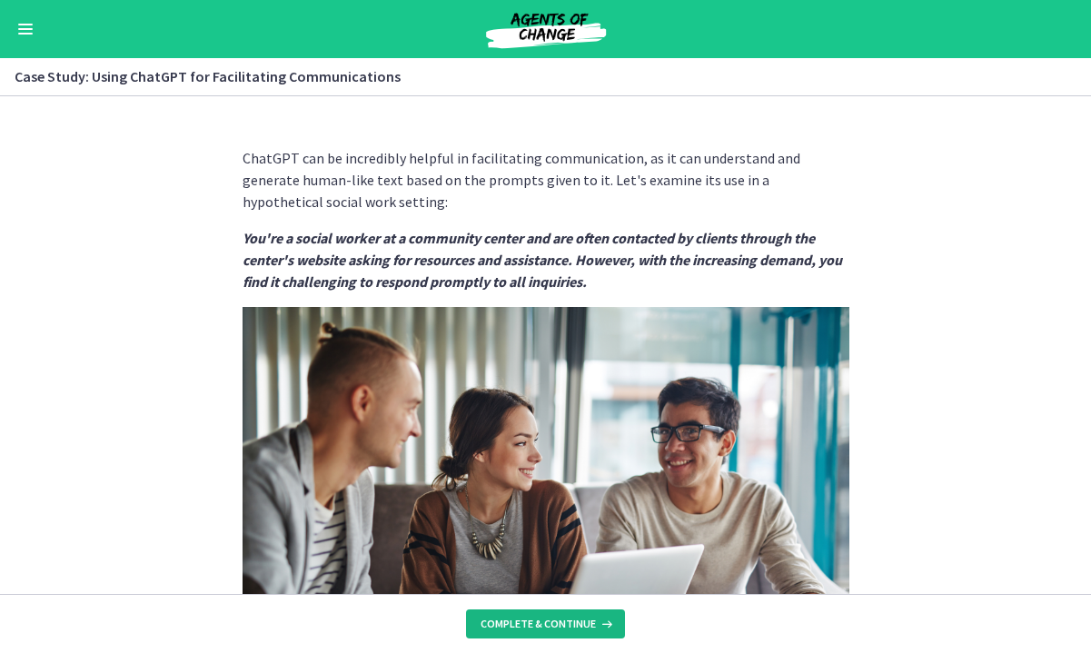
click at [565, 620] on span "Complete & continue" at bounding box center [538, 624] width 115 height 15
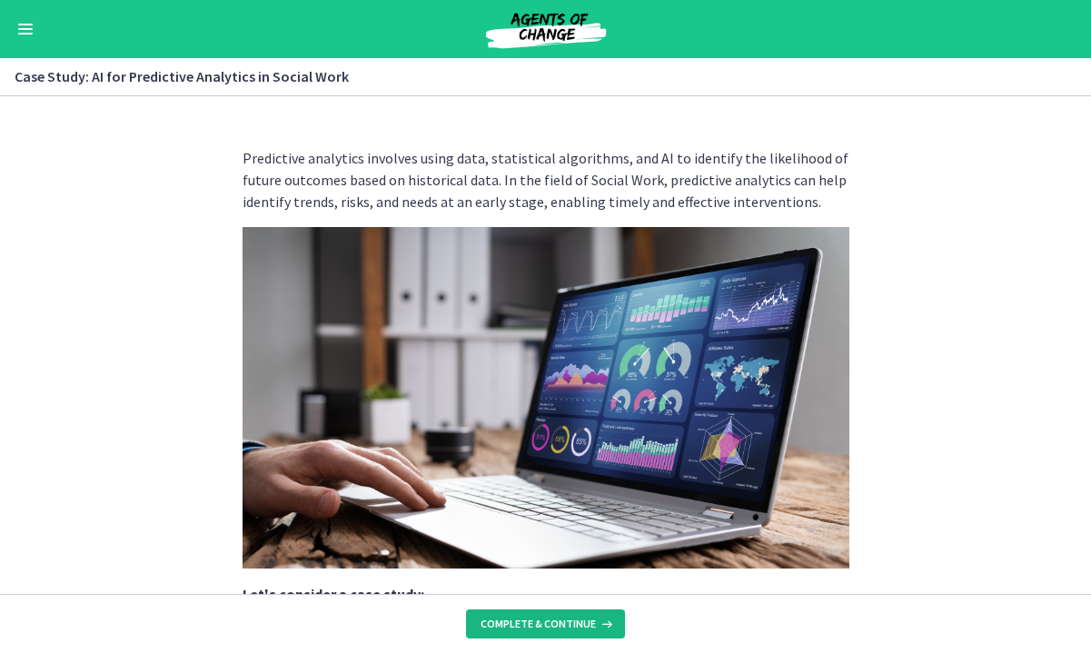
click at [575, 631] on span "Complete & continue" at bounding box center [538, 624] width 115 height 15
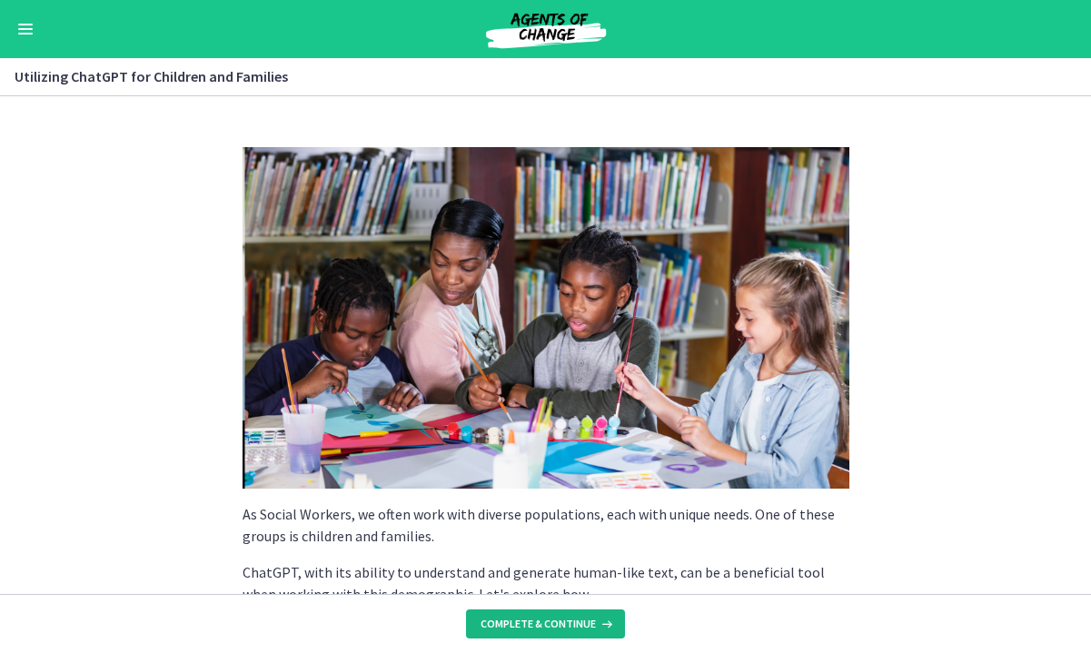
click at [586, 619] on span "Complete & continue" at bounding box center [538, 624] width 115 height 15
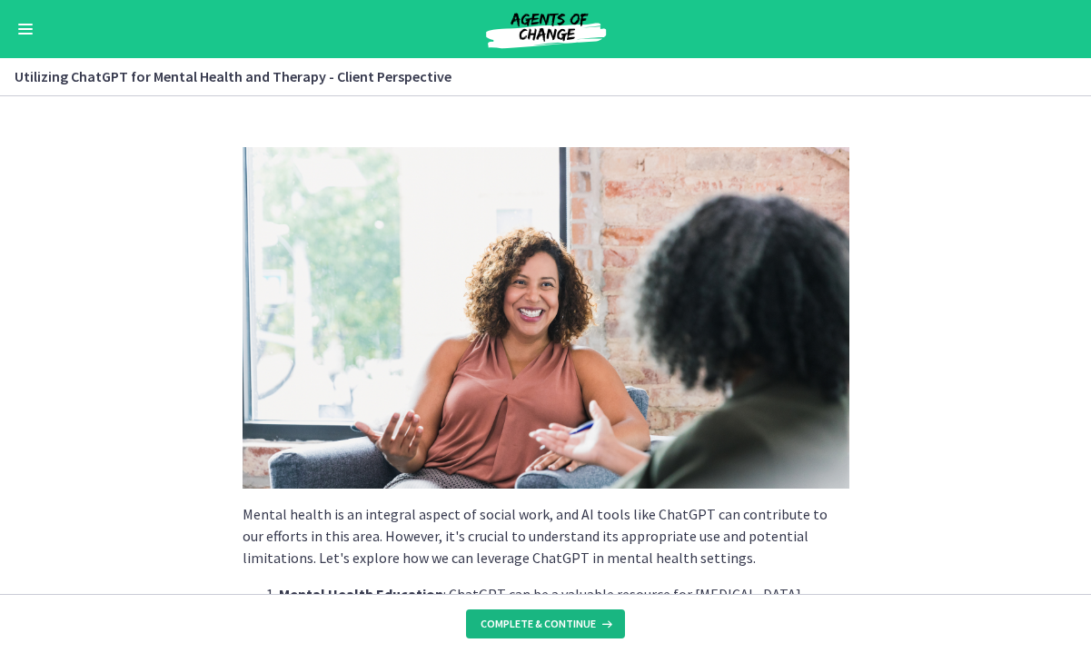
click at [592, 626] on span "Complete & continue" at bounding box center [538, 624] width 115 height 15
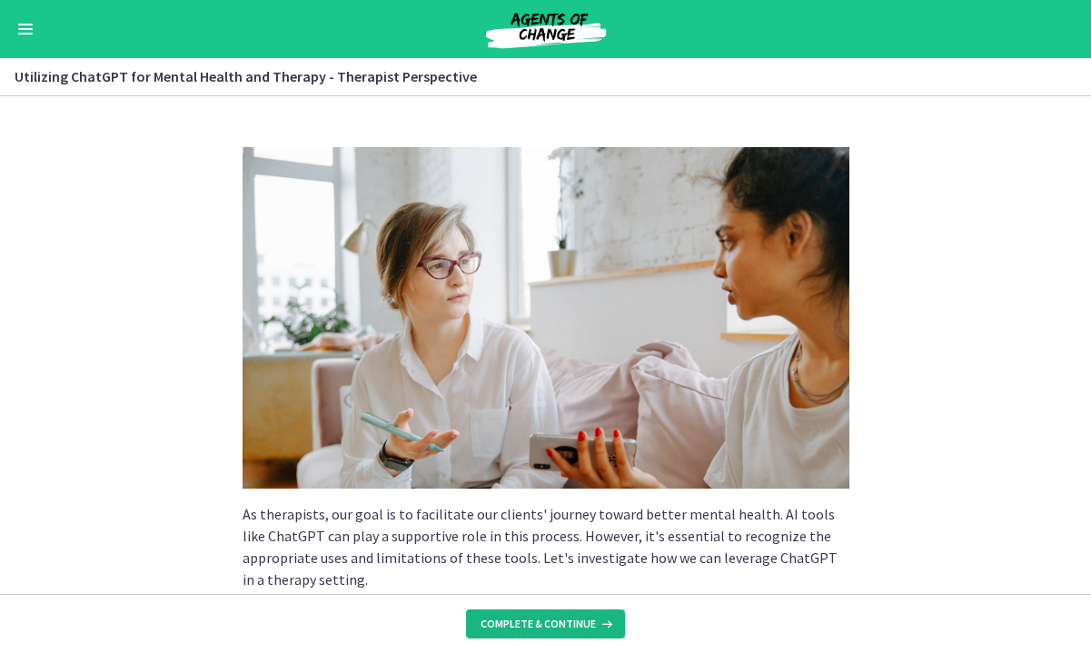
click at [593, 620] on span "Complete & continue" at bounding box center [538, 624] width 115 height 15
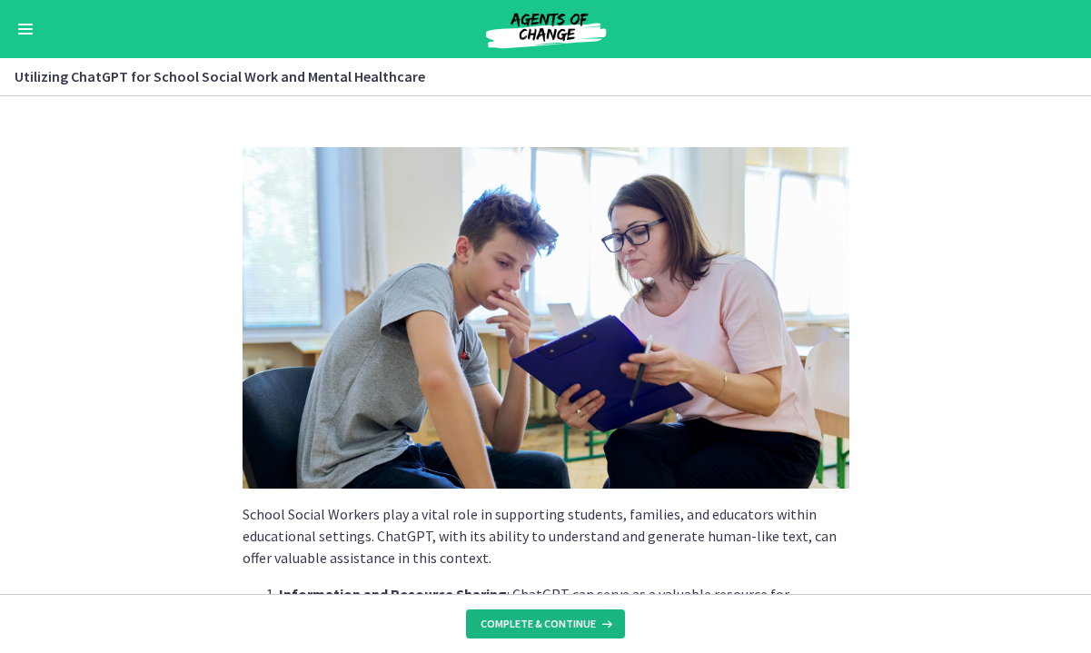
click at [593, 620] on span "Complete & continue" at bounding box center [538, 624] width 115 height 15
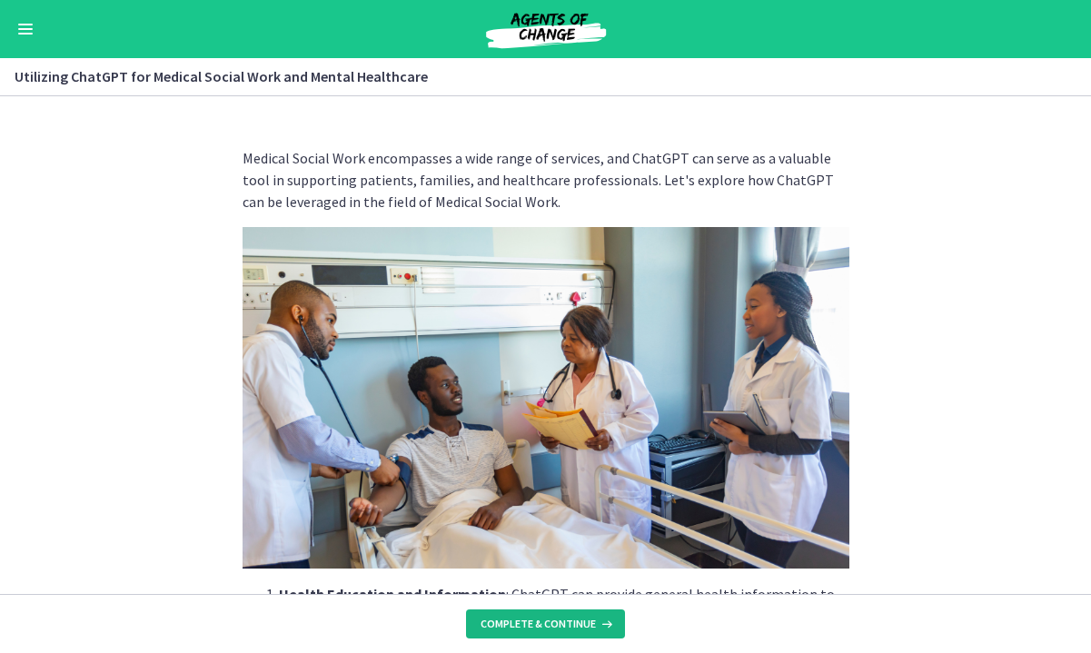
click at [593, 620] on span "Complete & continue" at bounding box center [538, 624] width 115 height 15
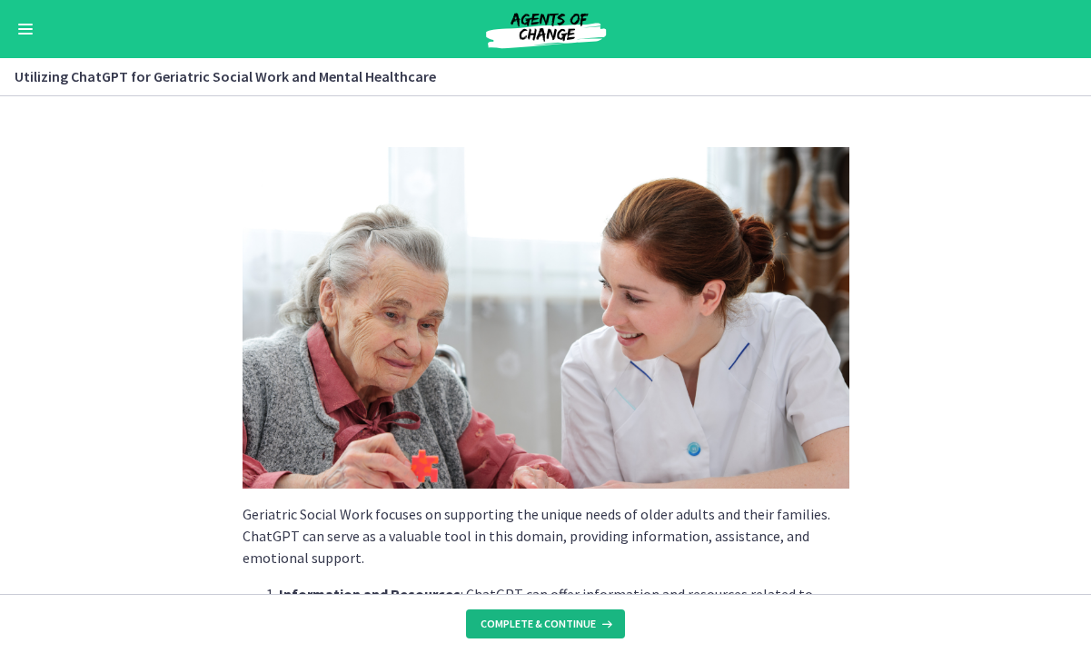
click at [593, 620] on span "Complete & continue" at bounding box center [538, 624] width 115 height 15
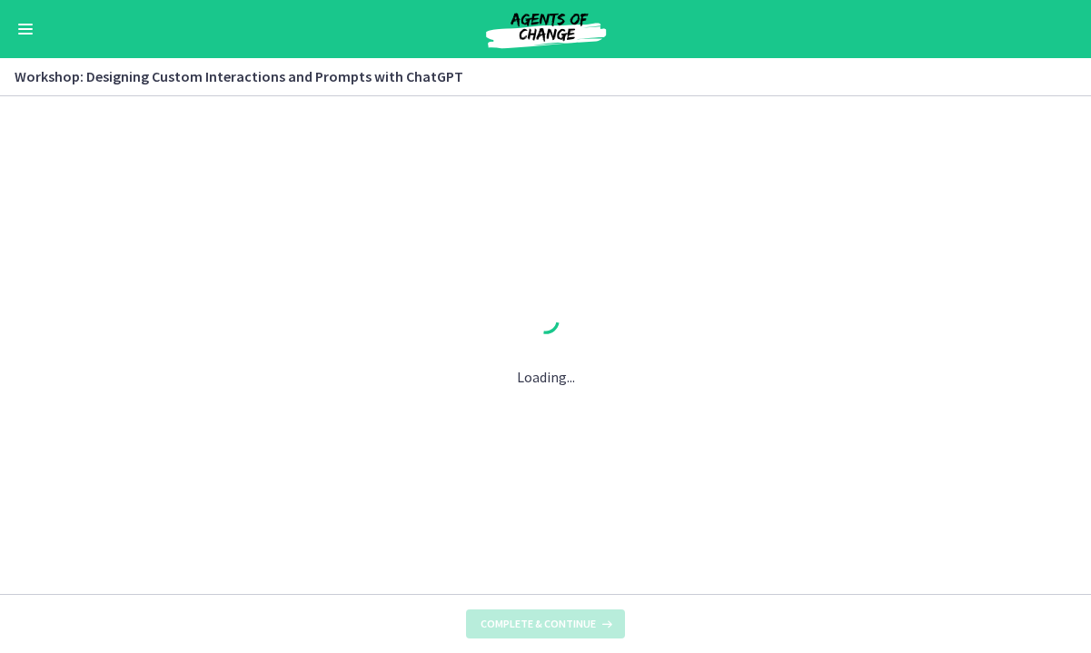
click at [593, 620] on span "Complete & continue" at bounding box center [538, 624] width 115 height 15
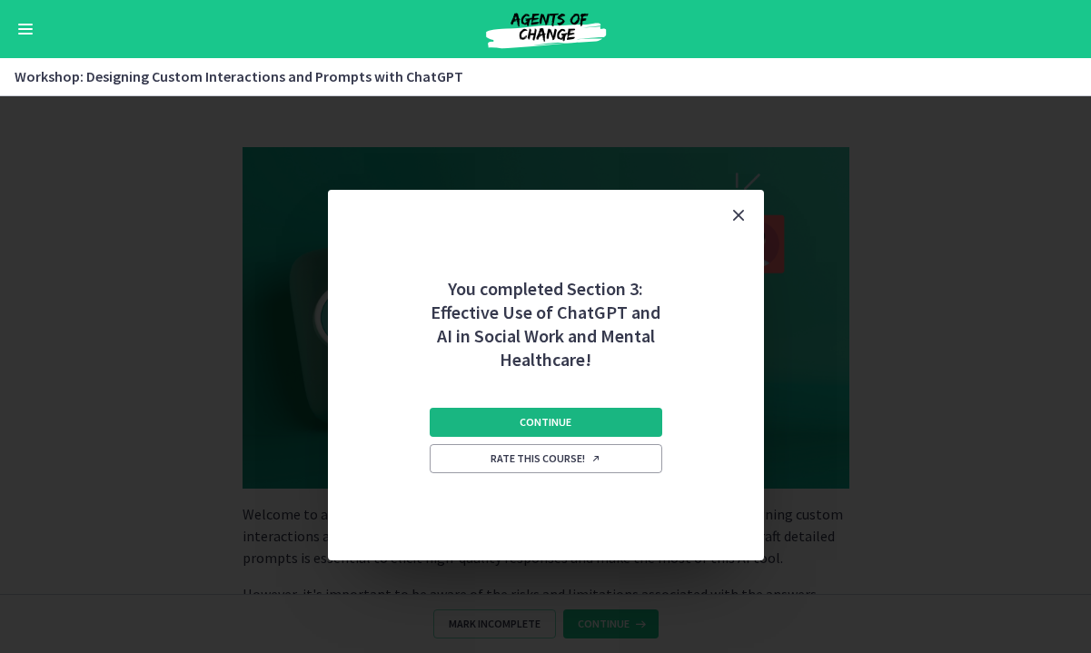
click at [566, 424] on span "Continue" at bounding box center [546, 422] width 52 height 15
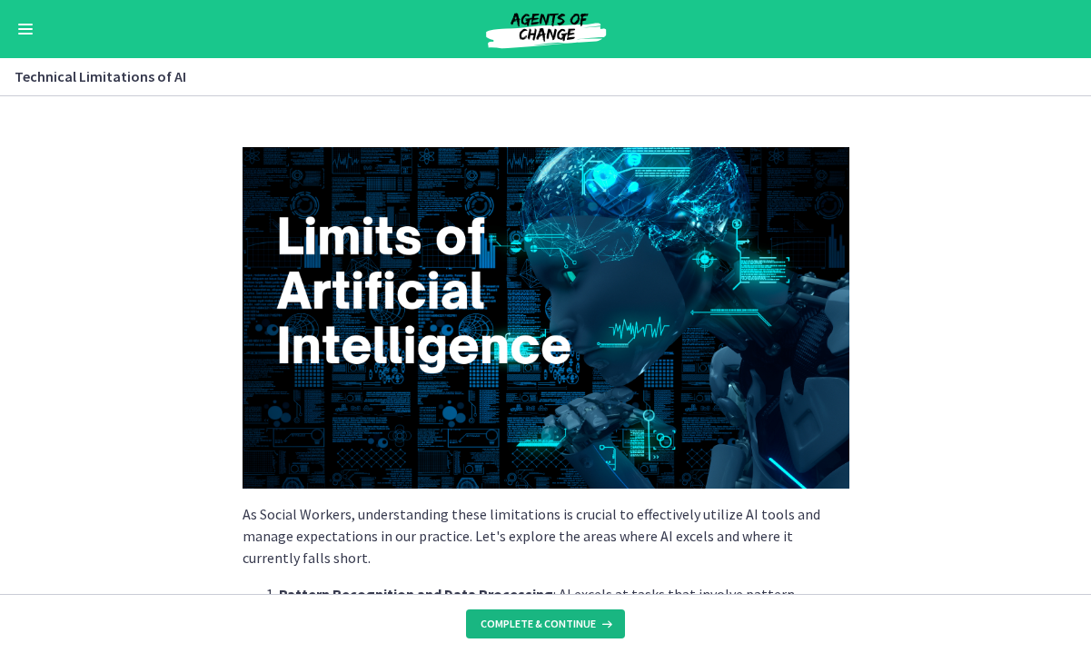
click at [575, 630] on span "Complete & continue" at bounding box center [538, 624] width 115 height 15
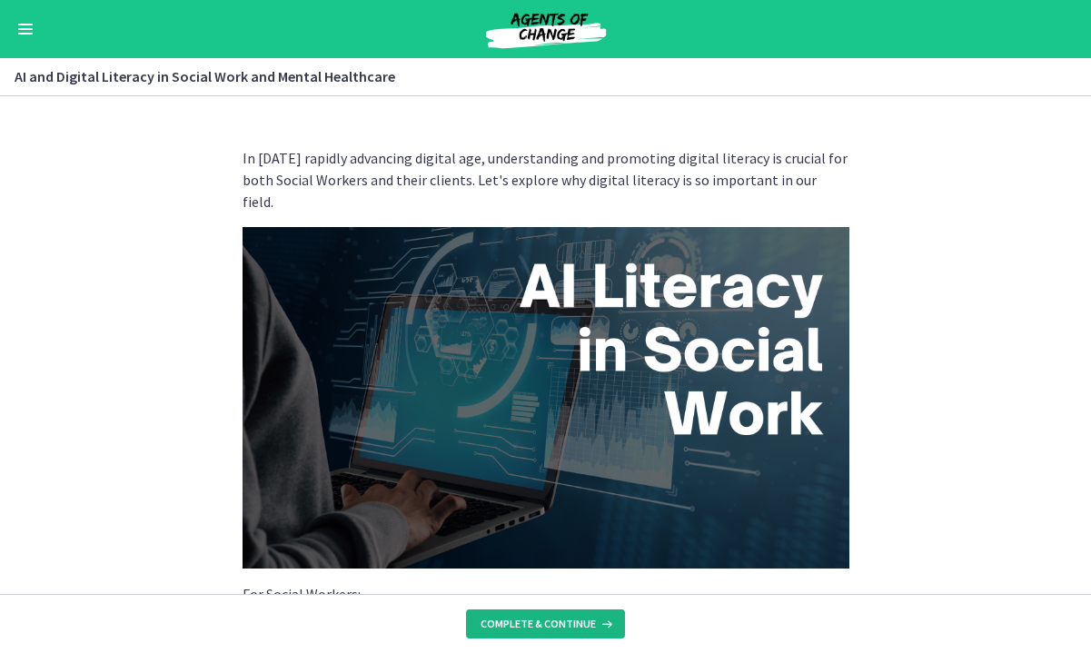
click at [584, 624] on span "Complete & continue" at bounding box center [538, 624] width 115 height 15
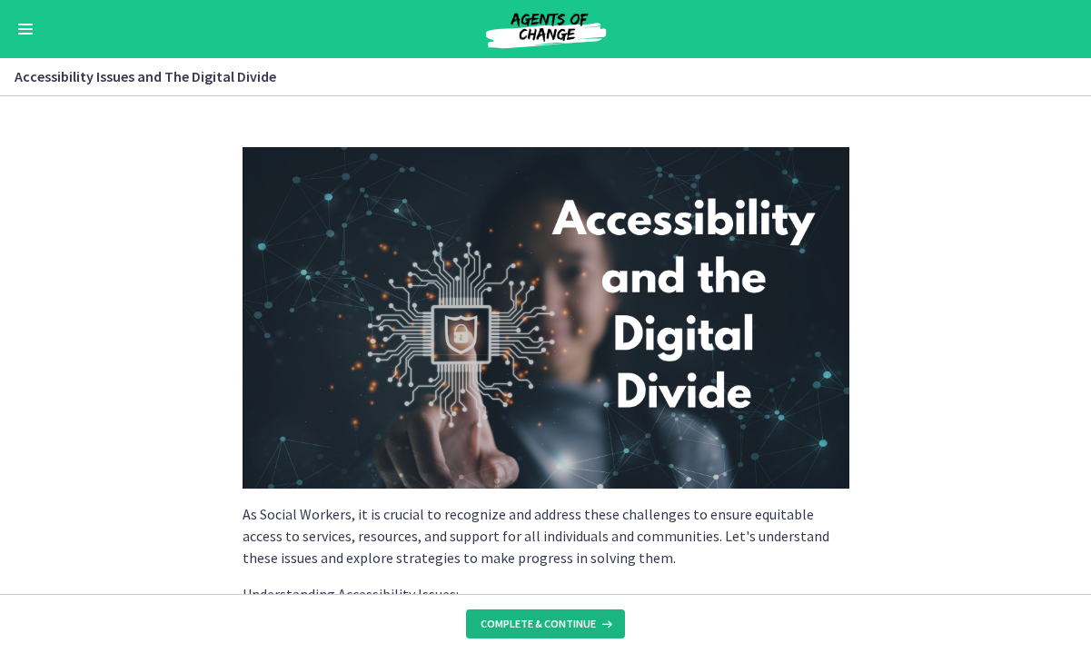
click at [579, 615] on button "Complete & continue" at bounding box center [545, 624] width 159 height 29
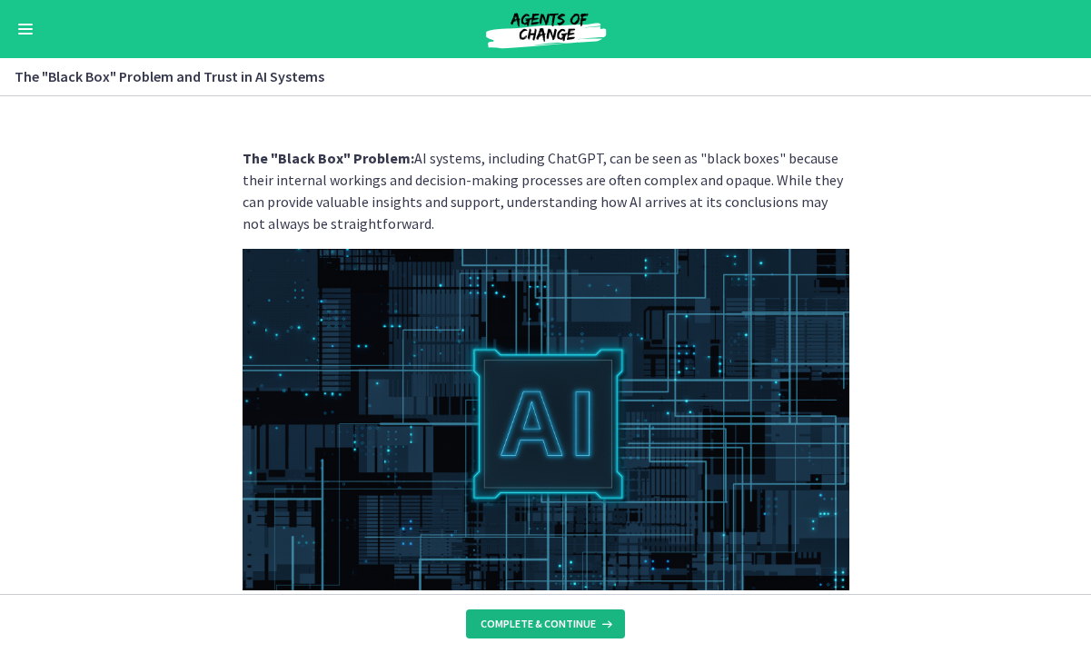
click at [579, 615] on button "Complete & continue" at bounding box center [545, 624] width 159 height 29
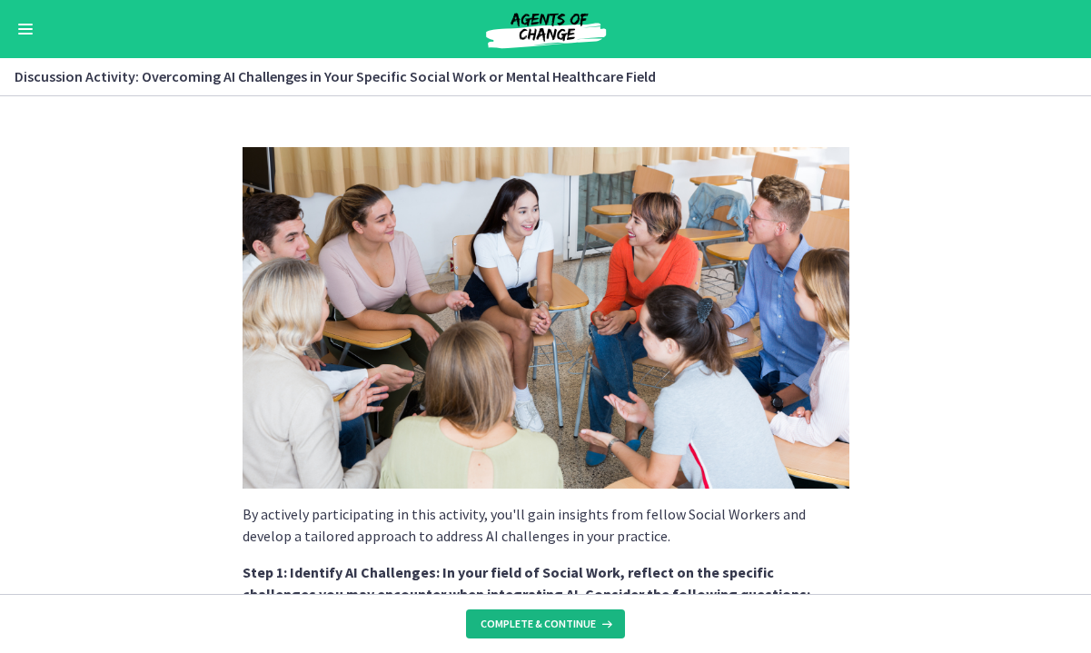
click at [584, 613] on button "Complete & continue" at bounding box center [545, 624] width 159 height 29
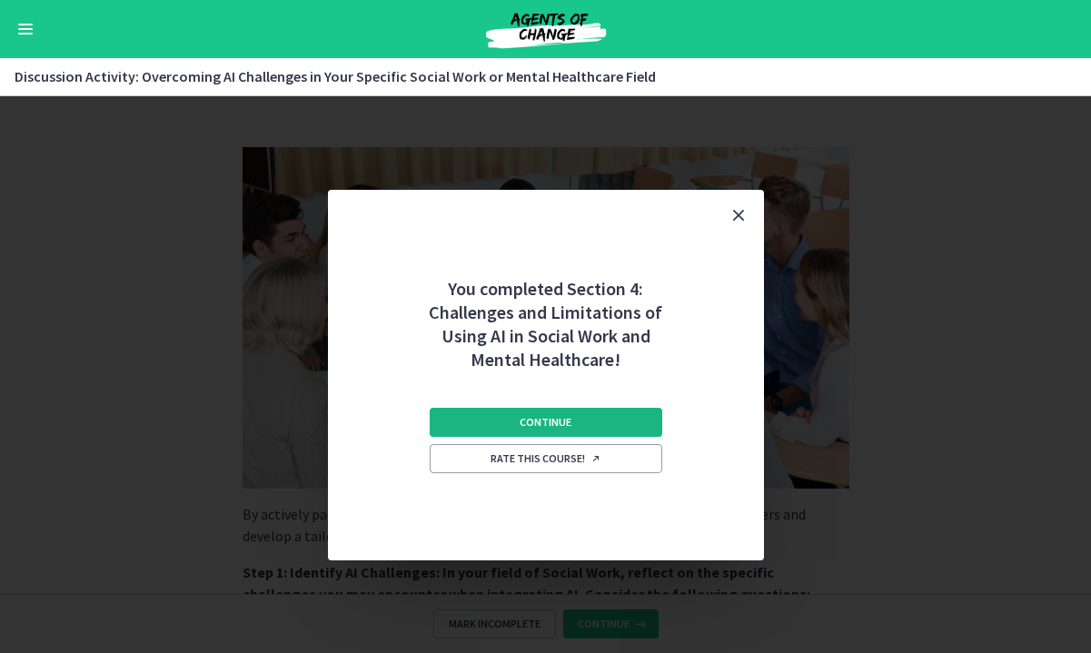
click at [567, 420] on span "Continue" at bounding box center [546, 422] width 52 height 15
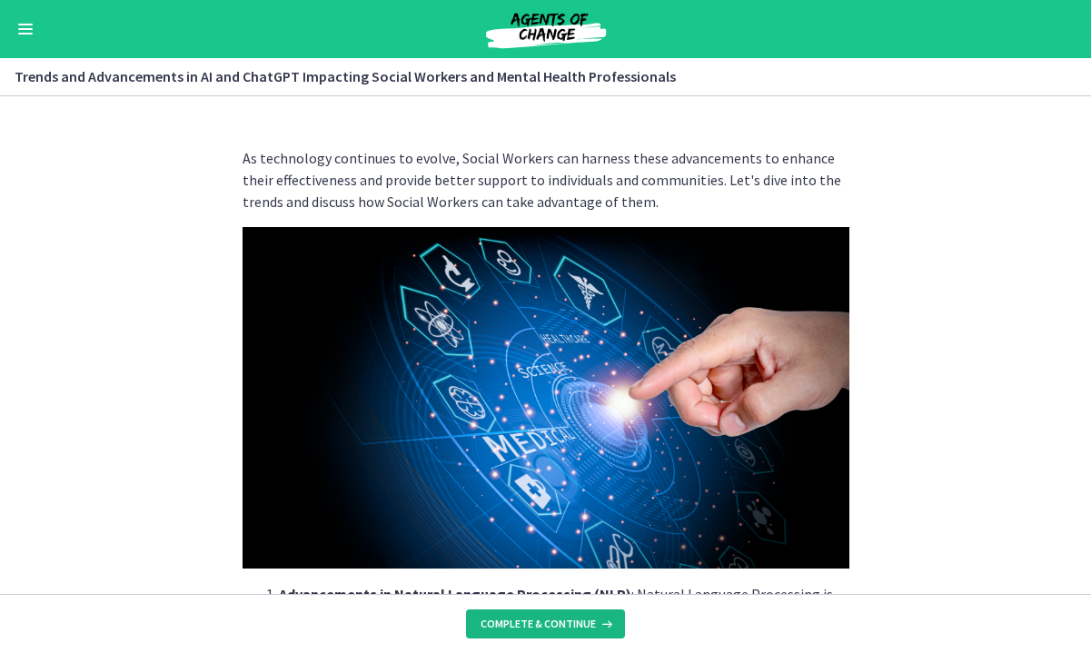
click at [573, 622] on span "Complete & continue" at bounding box center [538, 624] width 115 height 15
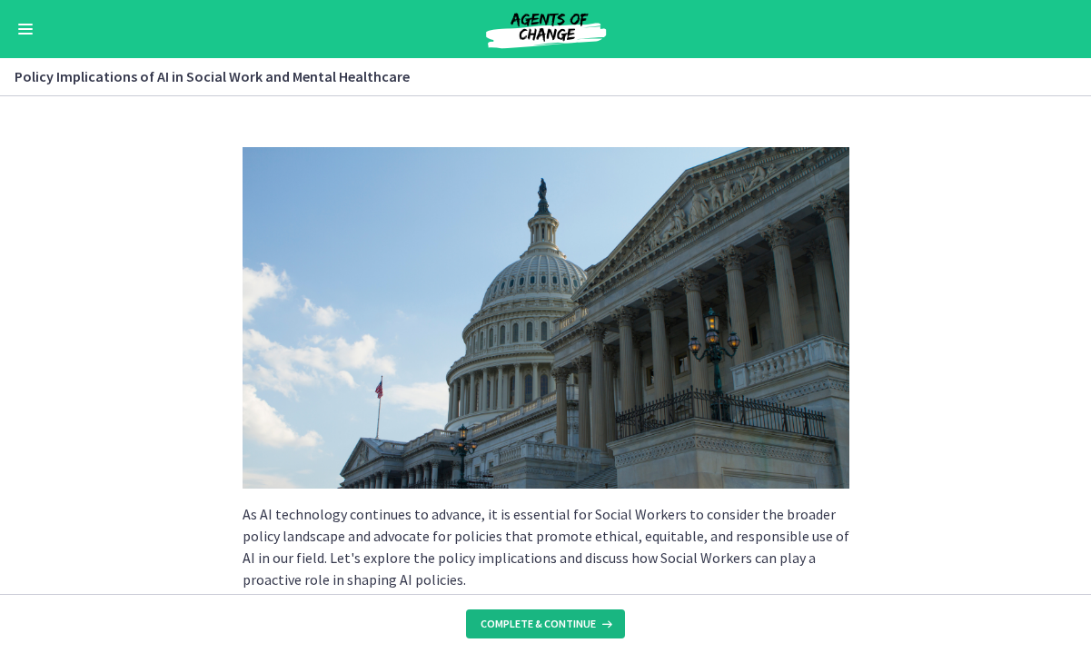
click at [576, 617] on span "Complete & continue" at bounding box center [538, 624] width 115 height 15
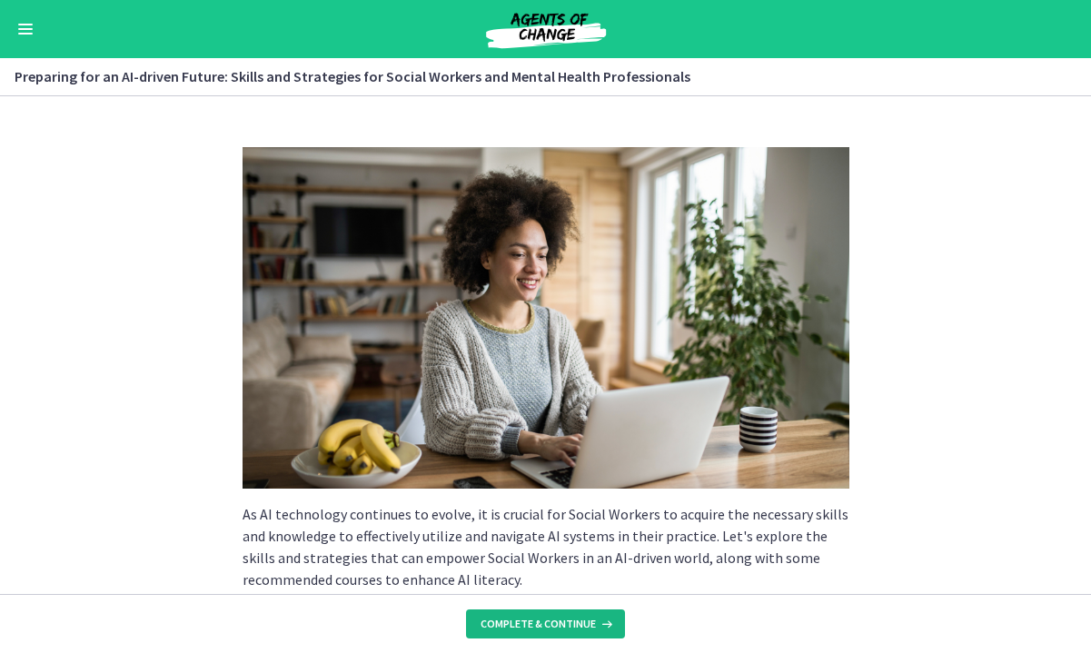
click at [577, 620] on span "Complete & continue" at bounding box center [538, 624] width 115 height 15
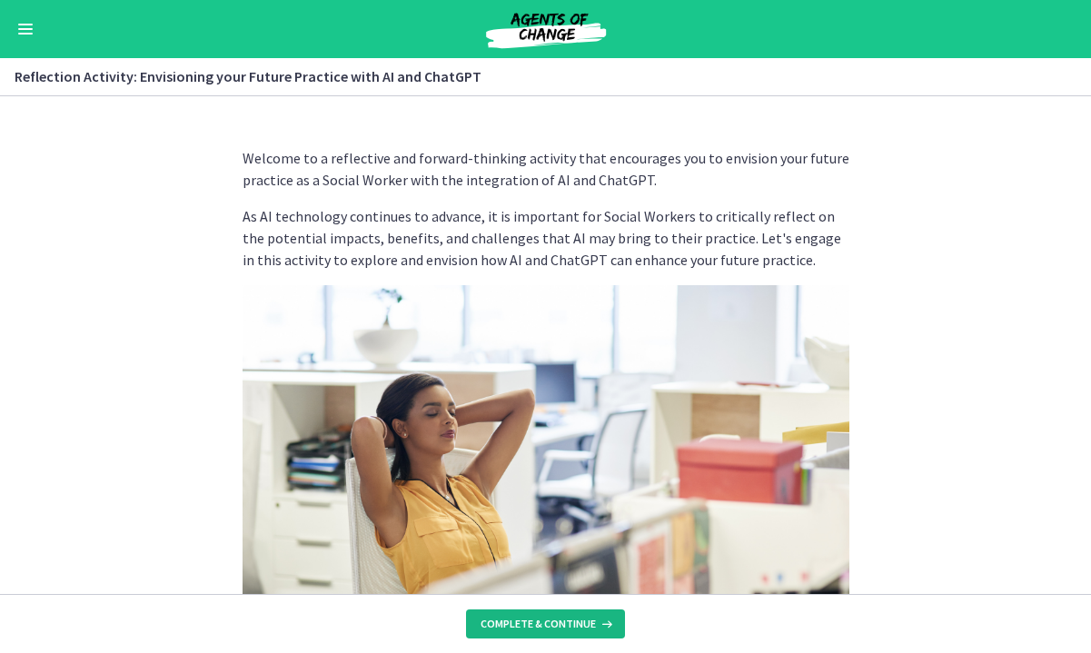
click at [583, 618] on span "Complete & continue" at bounding box center [538, 624] width 115 height 15
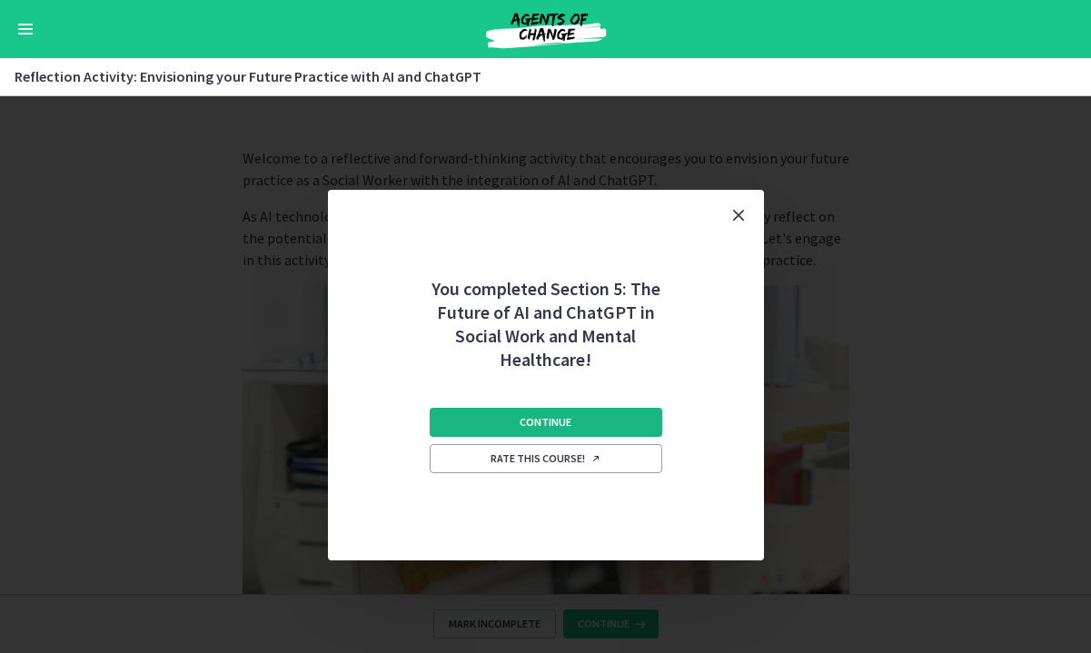
click at [573, 425] on button "Continue" at bounding box center [546, 422] width 233 height 29
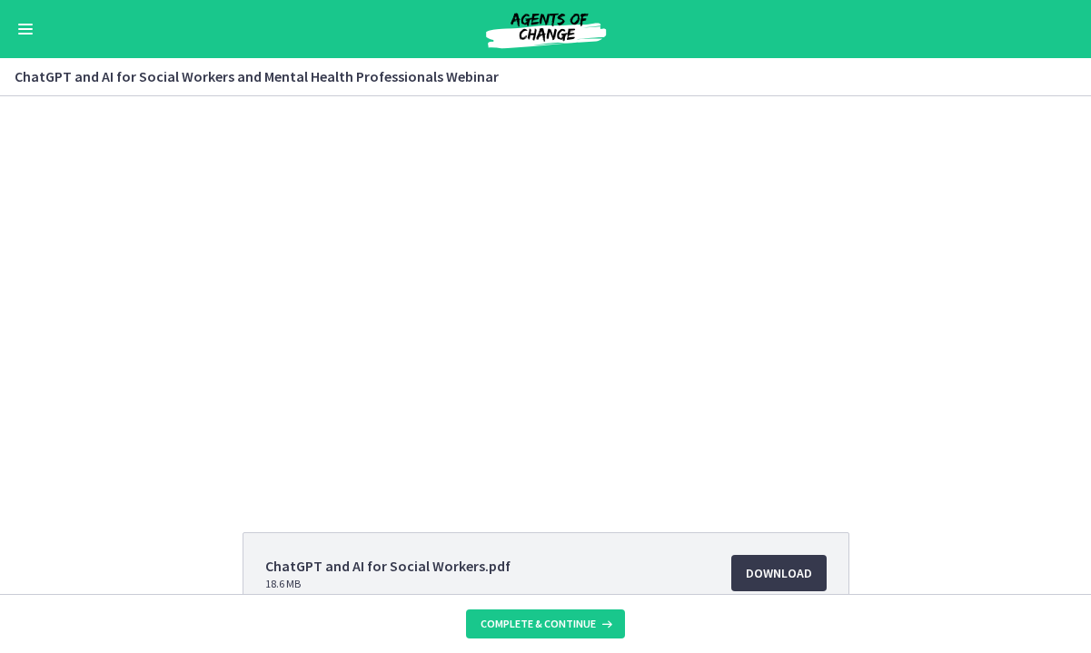
click at [357, 75] on h3 "ChatGPT and AI for Social Workers and Mental Health Professionals Webinar" at bounding box center [535, 76] width 1041 height 22
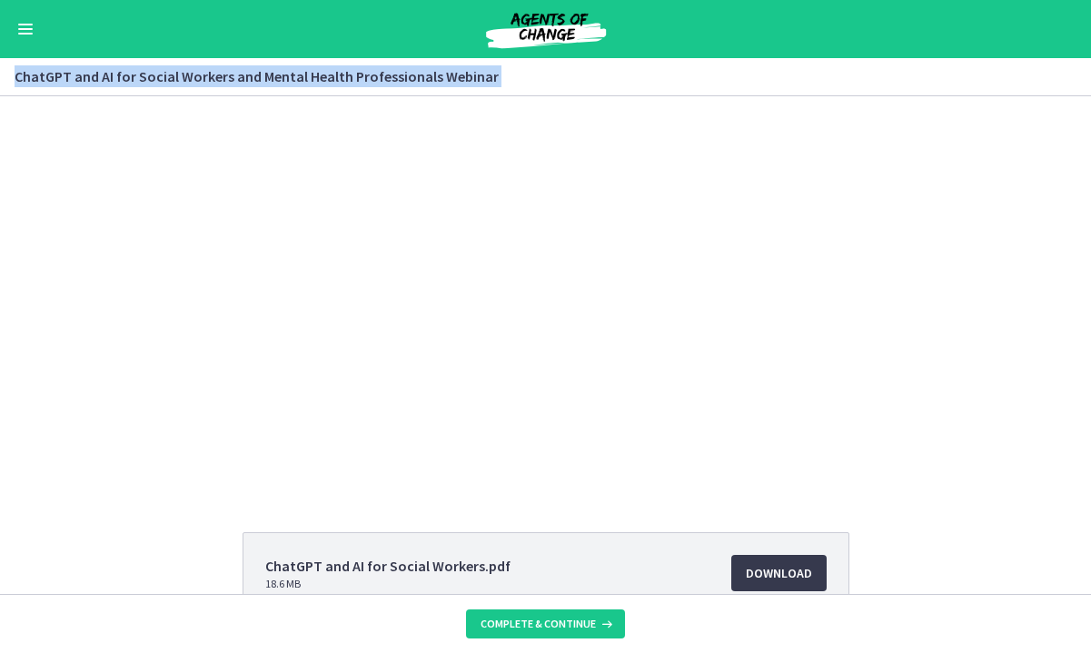
click at [357, 75] on h3 "ChatGPT and AI for Social Workers and Mental Health Professionals Webinar" at bounding box center [535, 76] width 1041 height 22
copy div "ChatGPT and AI for Social Workers and Mental Health Professionals Webinar"
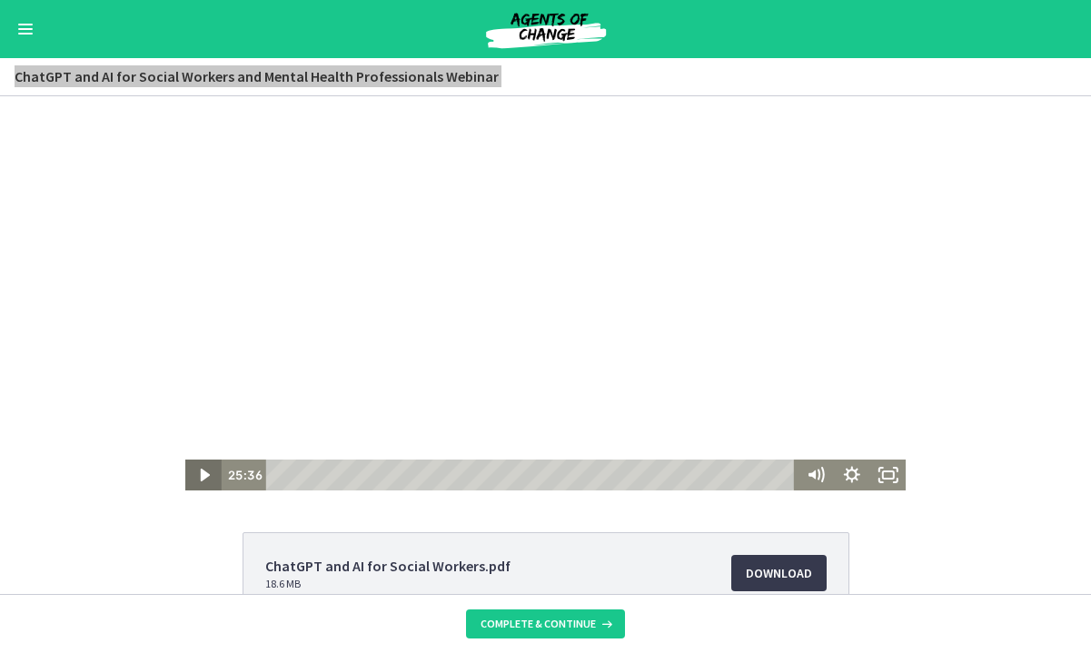
click at [201, 473] on icon "Play Video" at bounding box center [204, 475] width 9 height 13
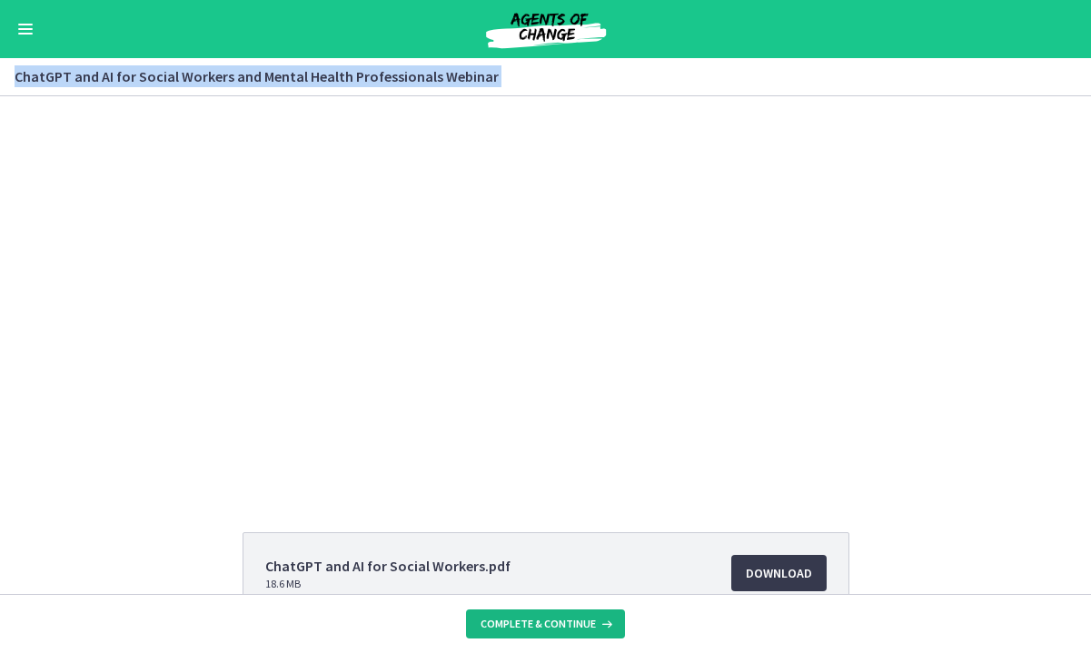
click at [551, 626] on span "Complete & continue" at bounding box center [538, 624] width 115 height 15
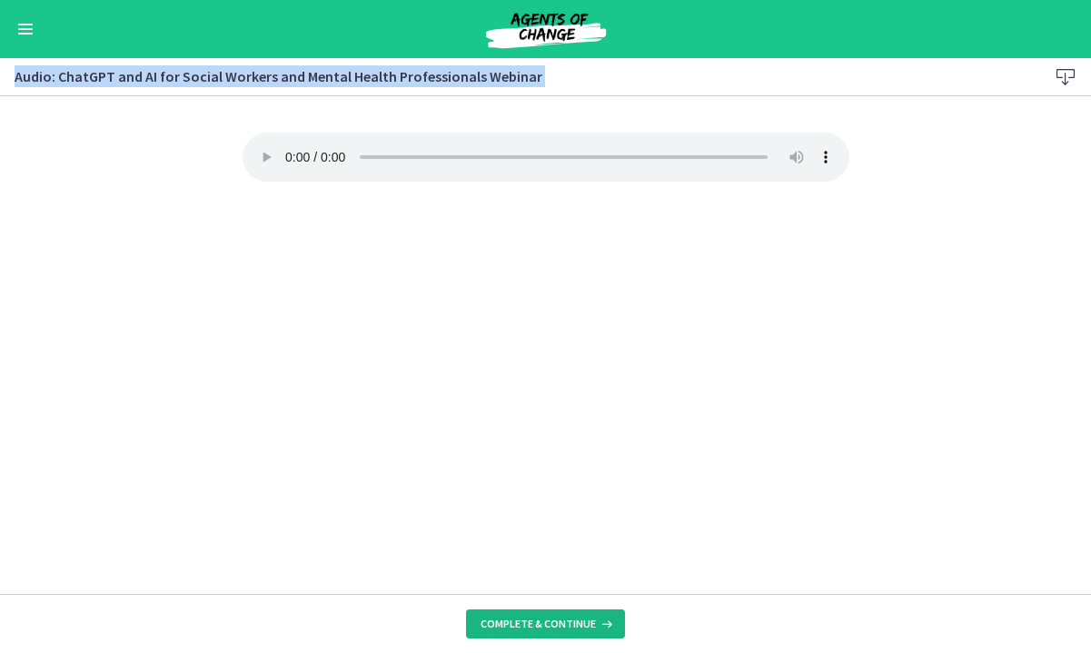
click at [578, 622] on span "Complete & continue" at bounding box center [538, 624] width 115 height 15
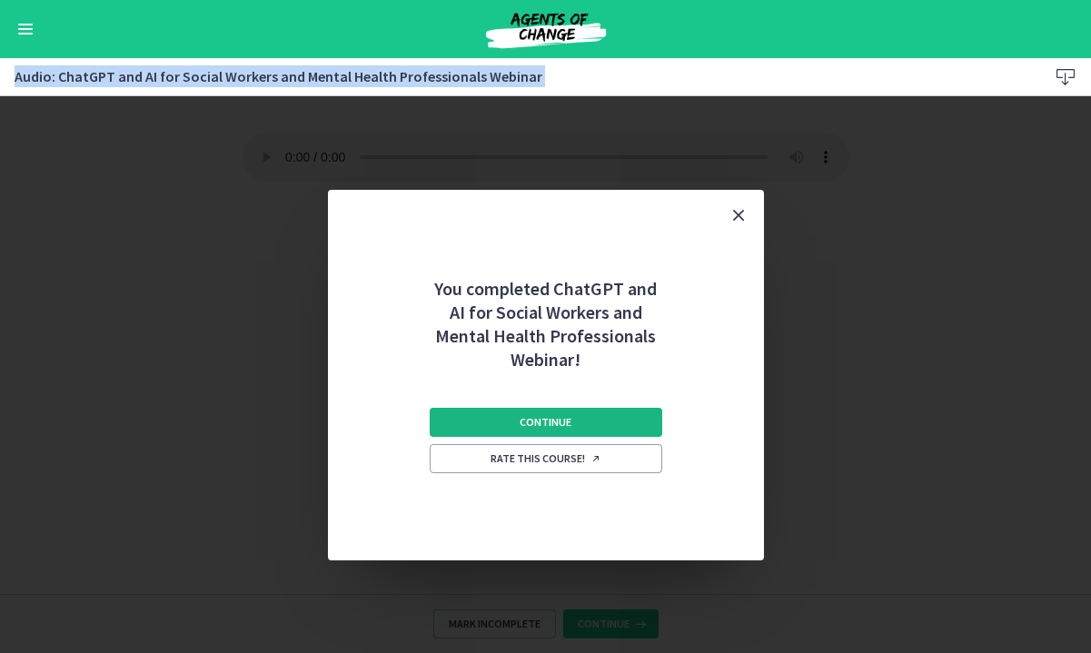
click at [578, 411] on button "Continue" at bounding box center [546, 422] width 233 height 29
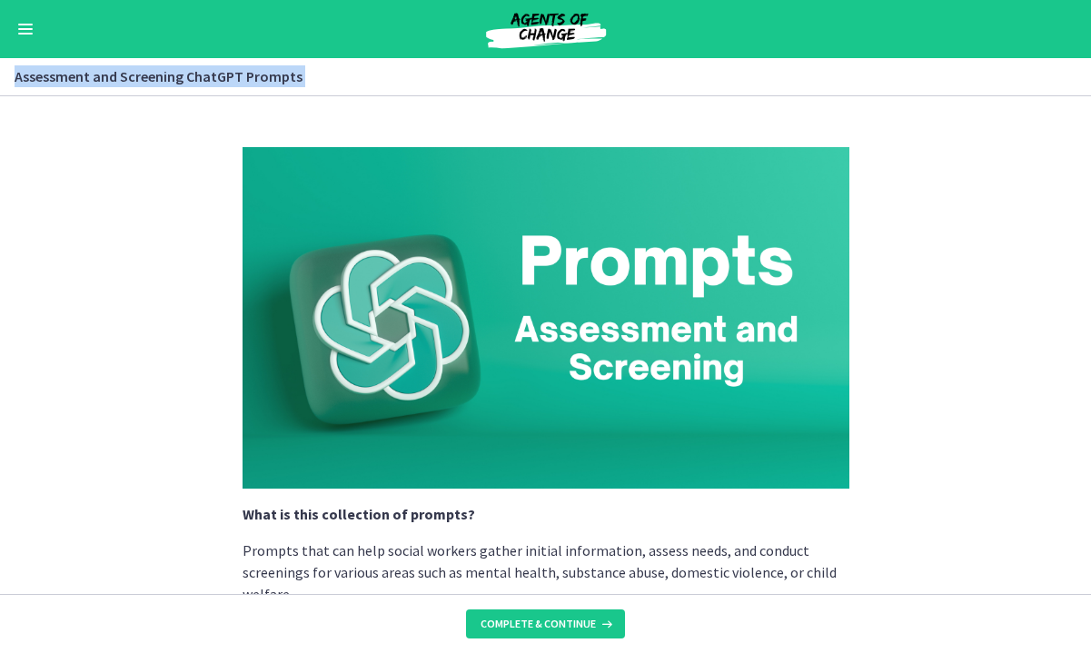
scroll to position [32, 0]
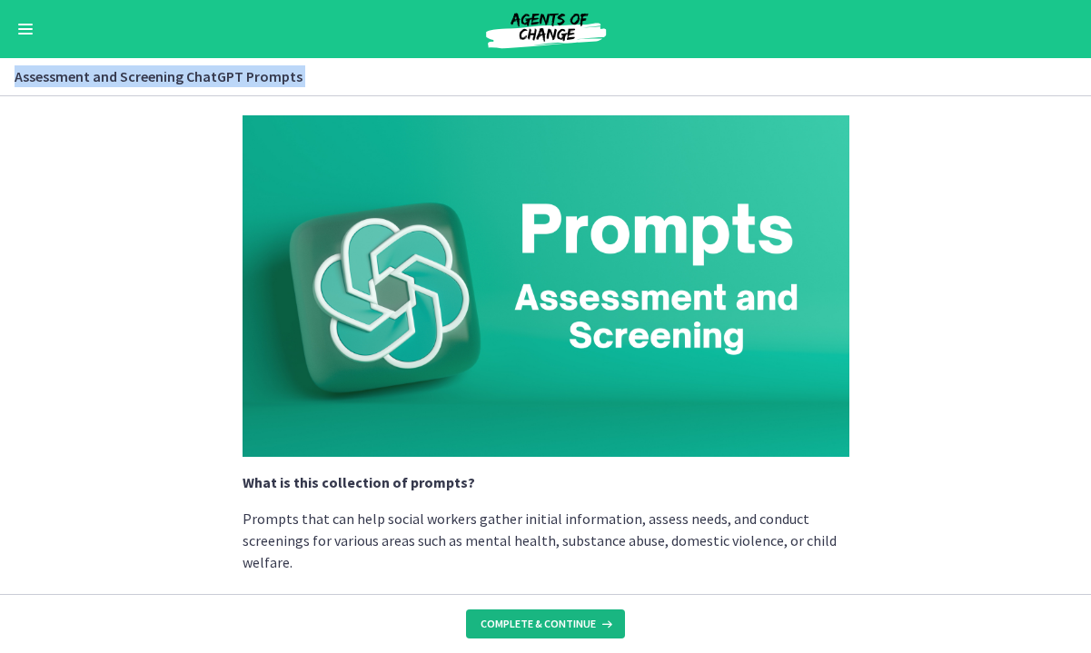
click at [591, 626] on span "Complete & continue" at bounding box center [538, 624] width 115 height 15
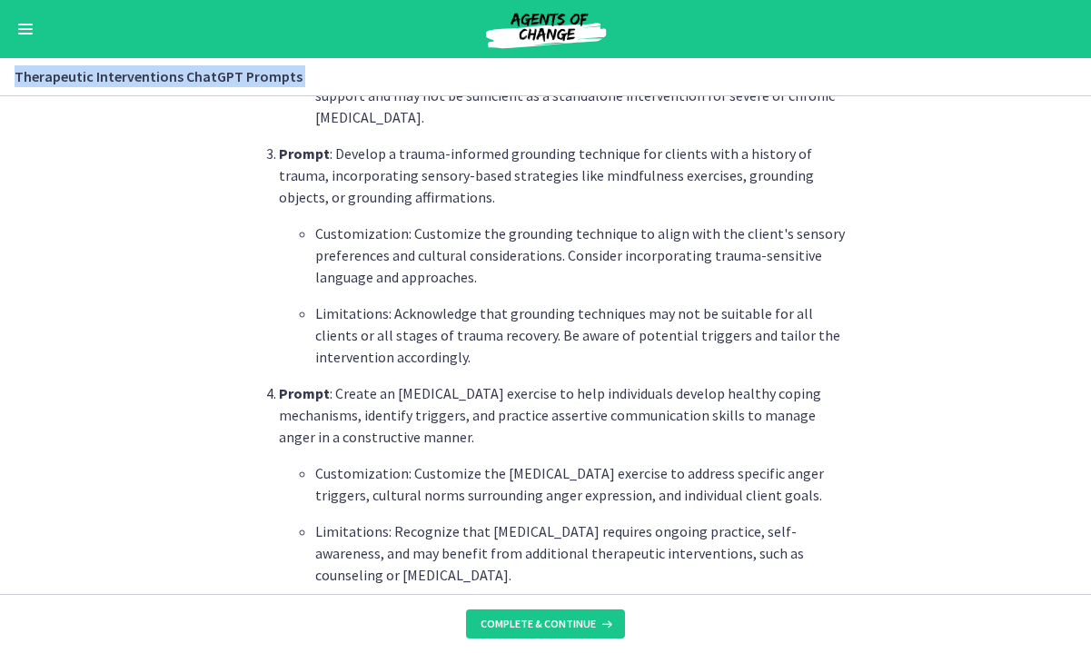
scroll to position [994, 0]
click at [544, 625] on span "Complete & continue" at bounding box center [538, 624] width 115 height 15
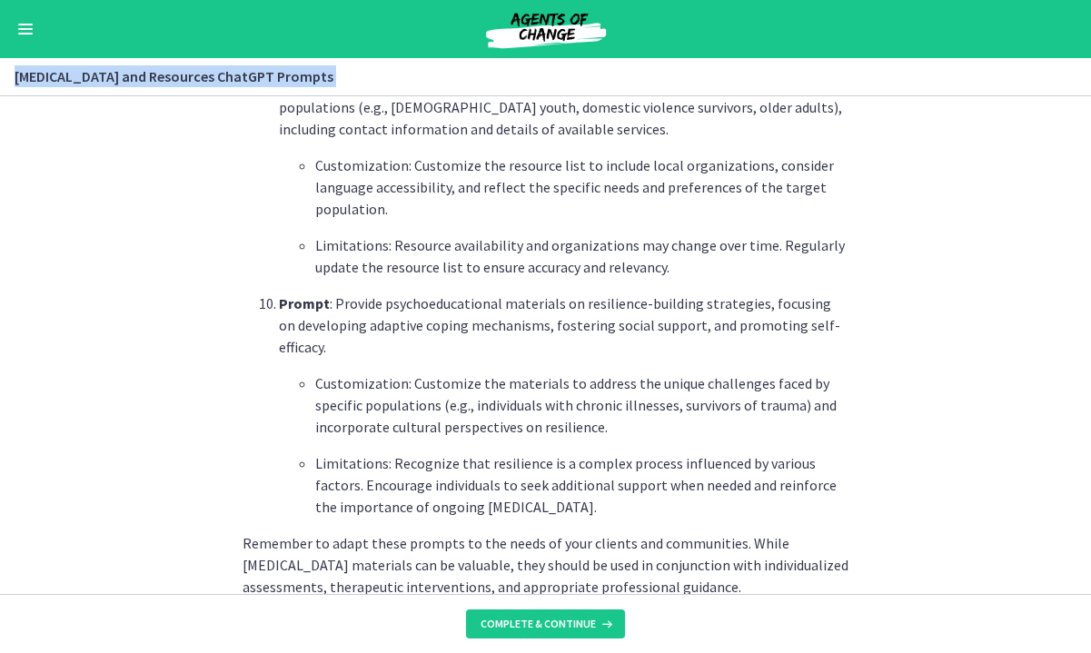
scroll to position [2556, 0]
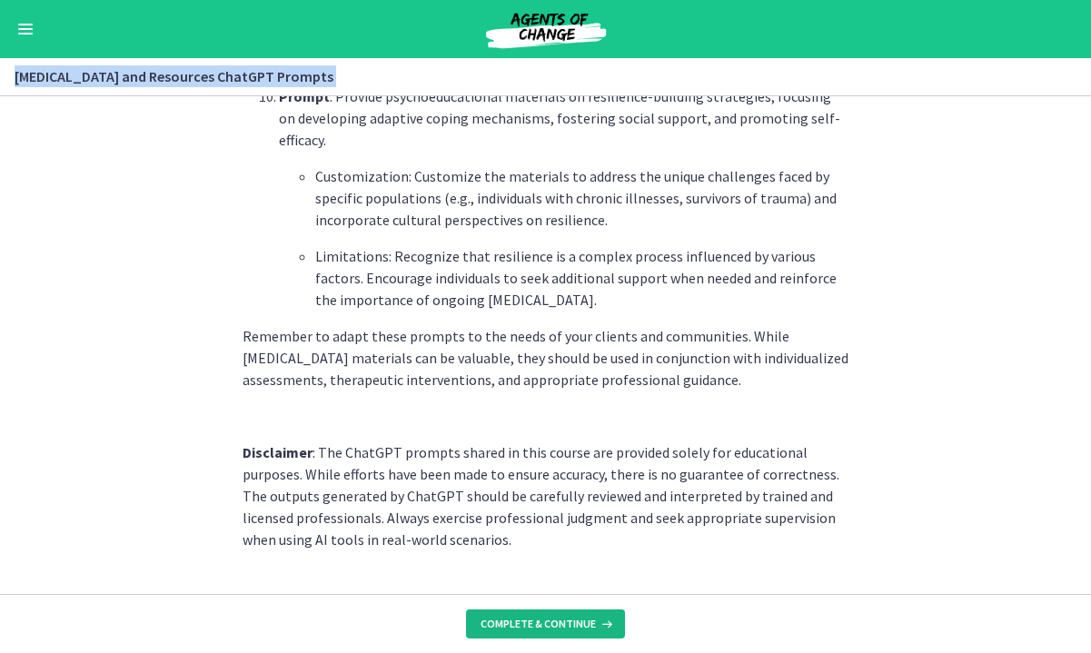
click at [526, 625] on span "Complete & continue" at bounding box center [538, 624] width 115 height 15
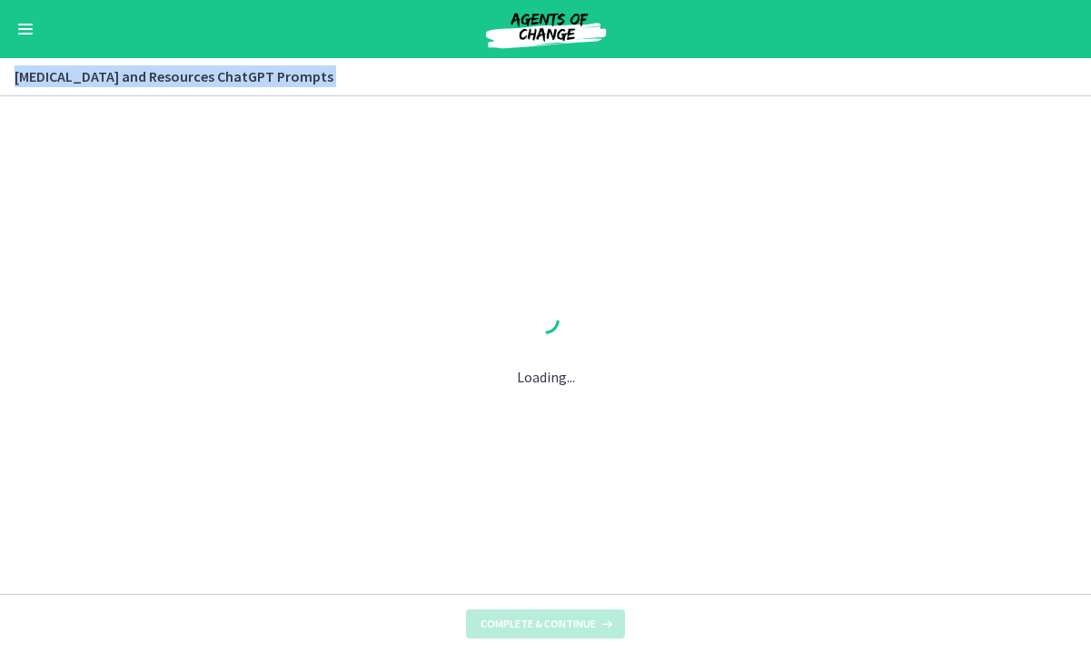
scroll to position [0, 0]
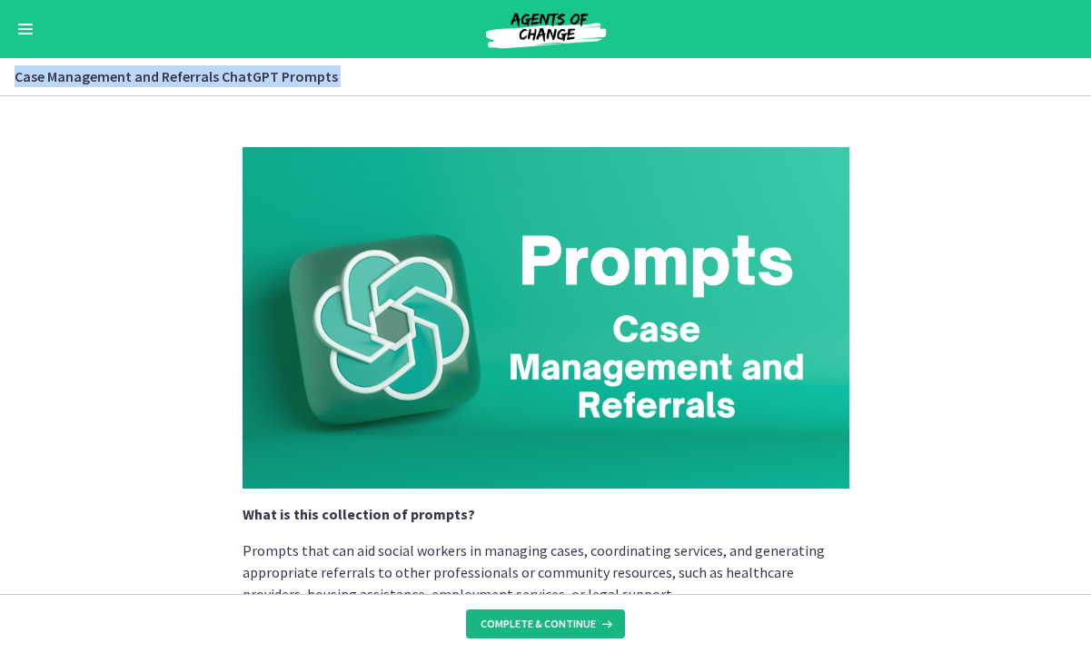
click at [525, 618] on span "Complete & continue" at bounding box center [538, 624] width 115 height 15
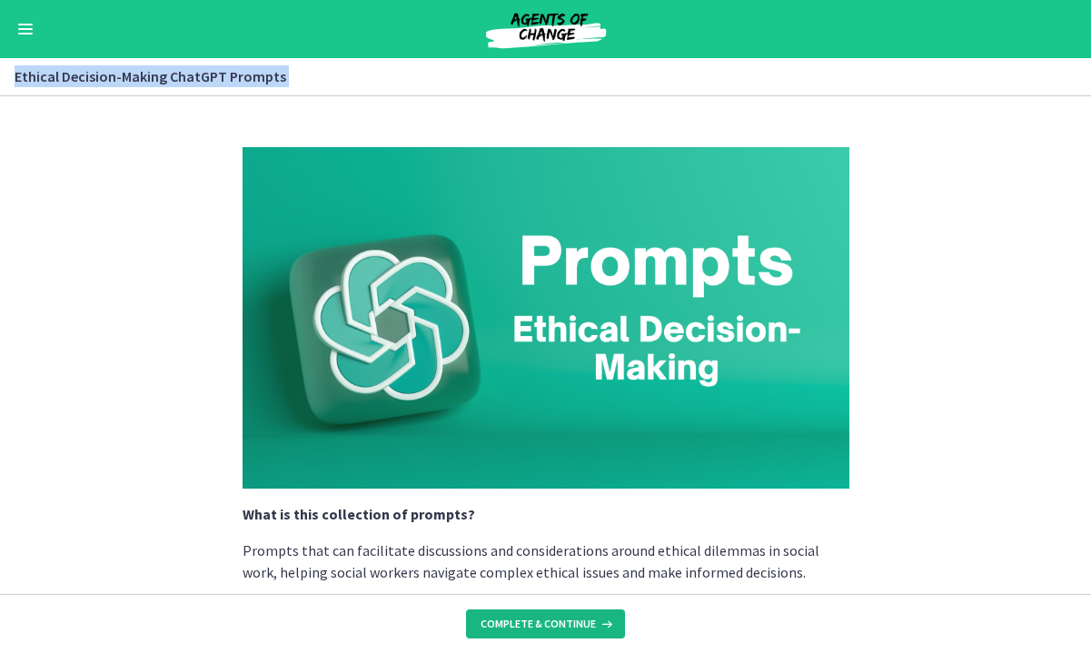
click at [508, 610] on button "Complete & continue" at bounding box center [545, 624] width 159 height 29
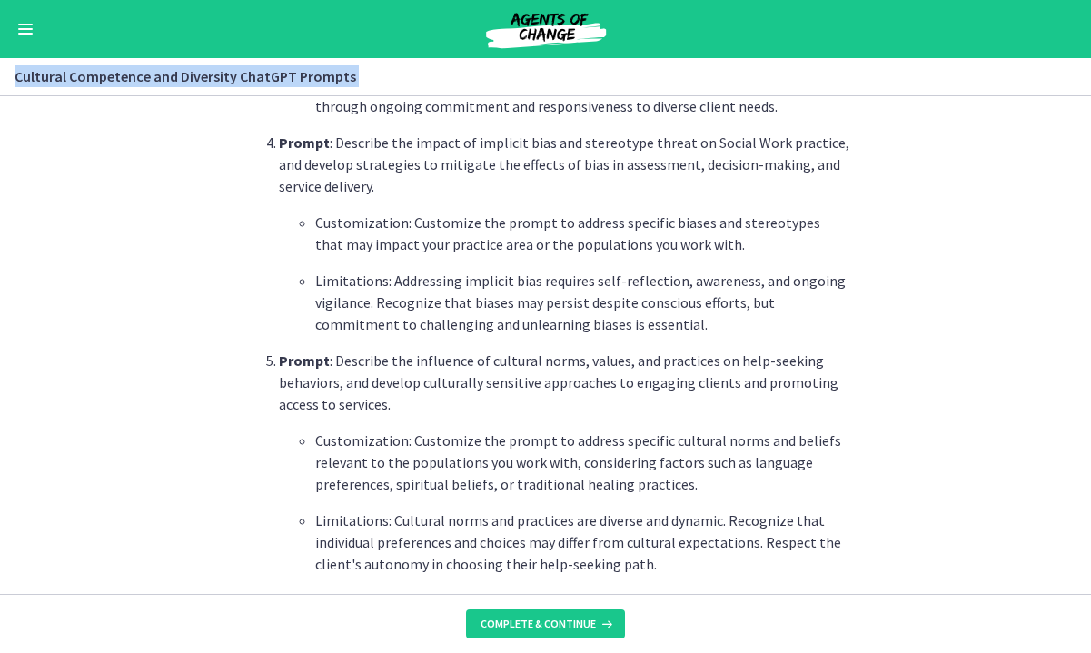
scroll to position [1470, 0]
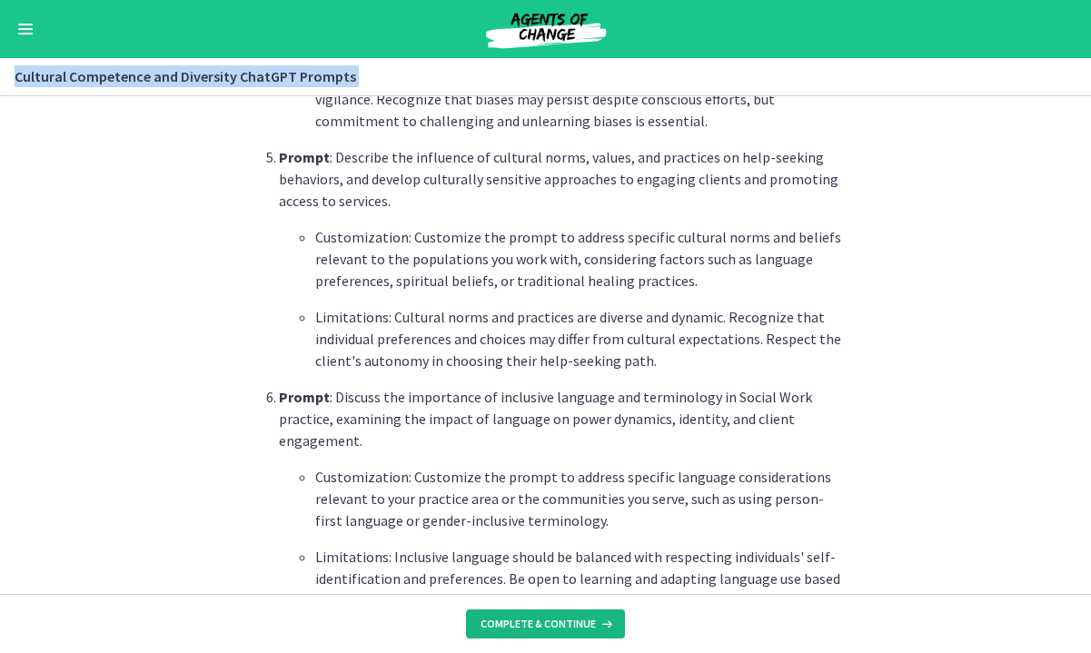
click at [553, 633] on button "Complete & continue" at bounding box center [545, 624] width 159 height 29
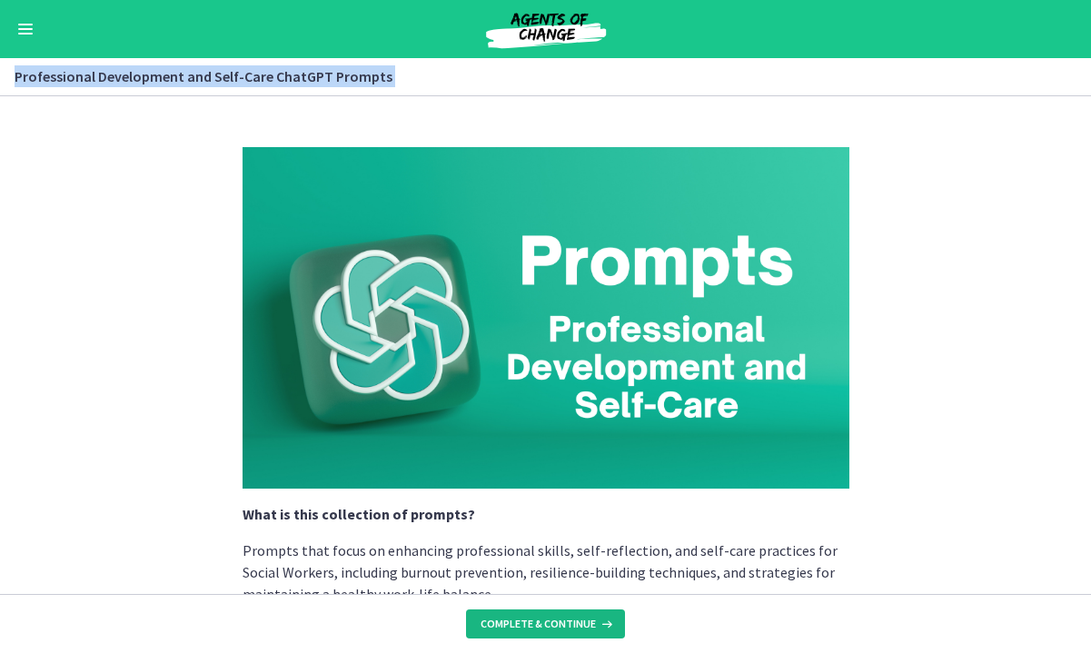
click at [550, 622] on span "Complete & continue" at bounding box center [538, 624] width 115 height 15
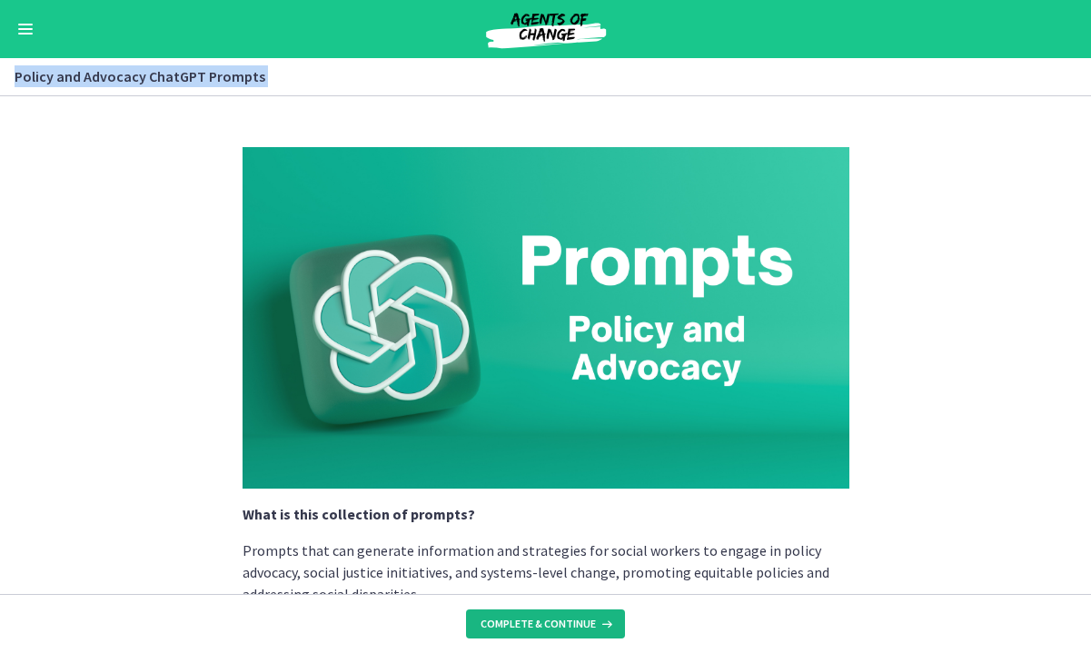
click at [550, 622] on span "Complete & continue" at bounding box center [538, 624] width 115 height 15
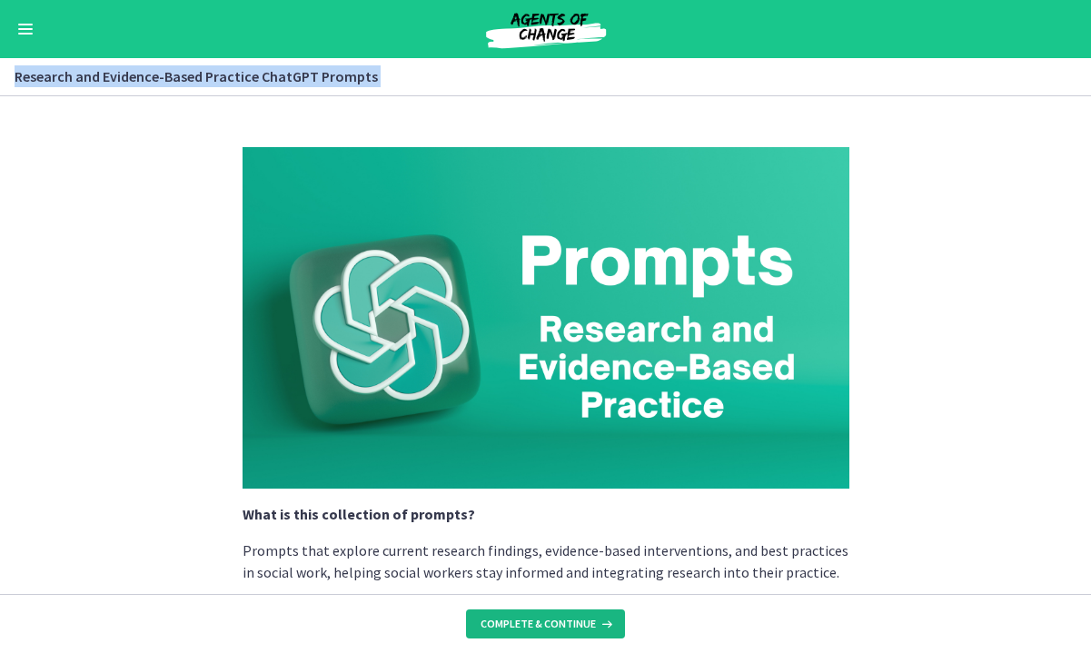
click at [550, 622] on span "Complete & continue" at bounding box center [538, 624] width 115 height 15
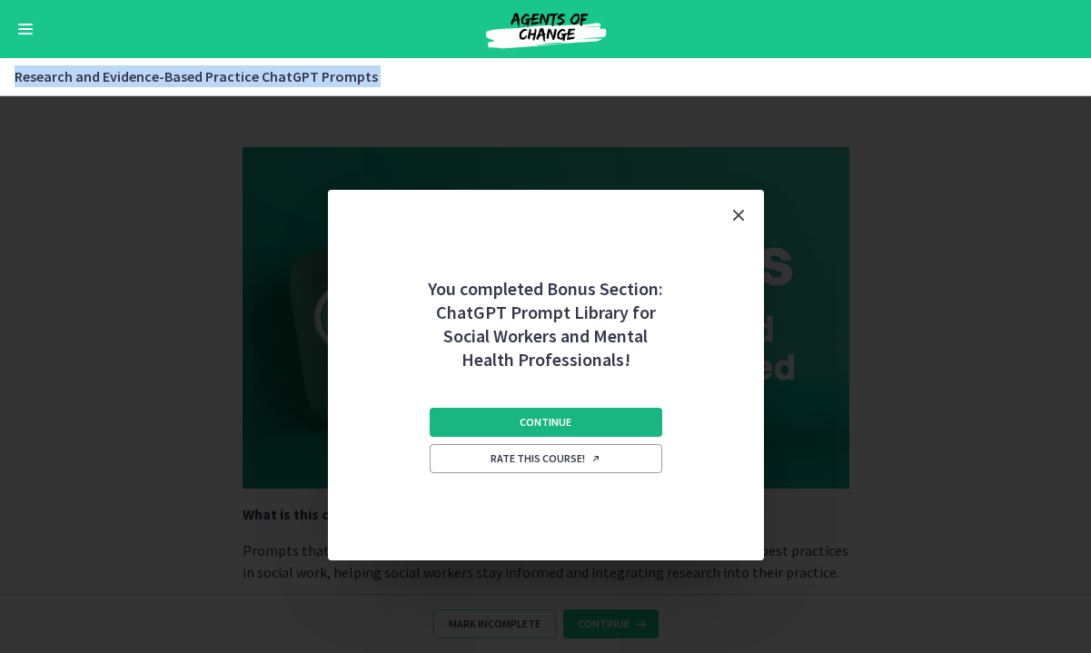
click at [542, 415] on span "Continue" at bounding box center [546, 422] width 52 height 15
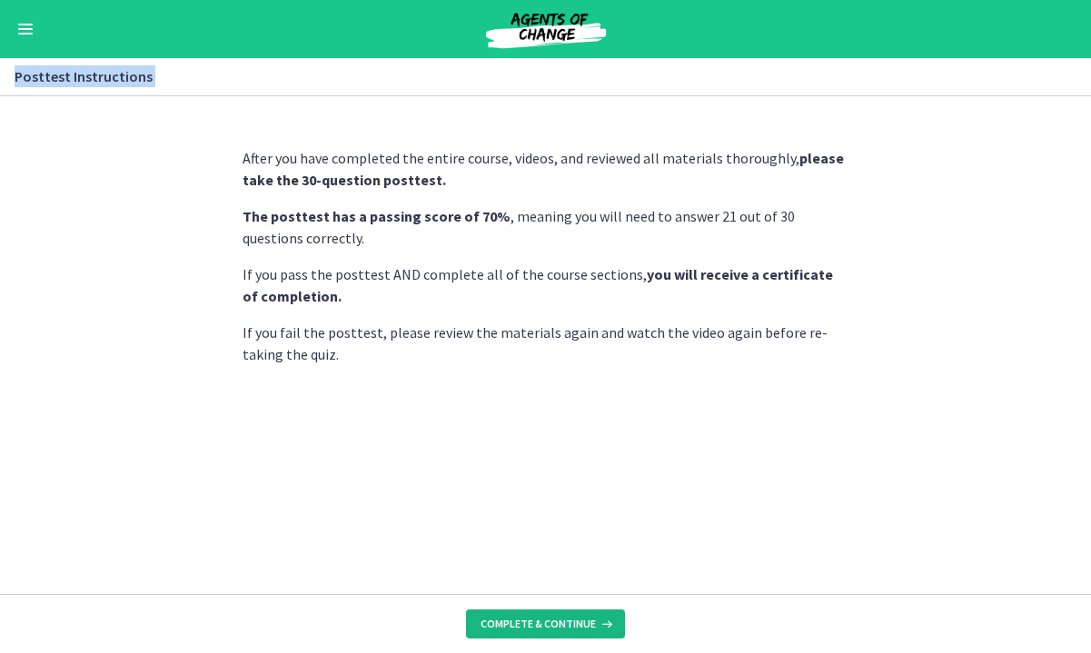
click at [567, 617] on span "Complete & continue" at bounding box center [538, 624] width 115 height 15
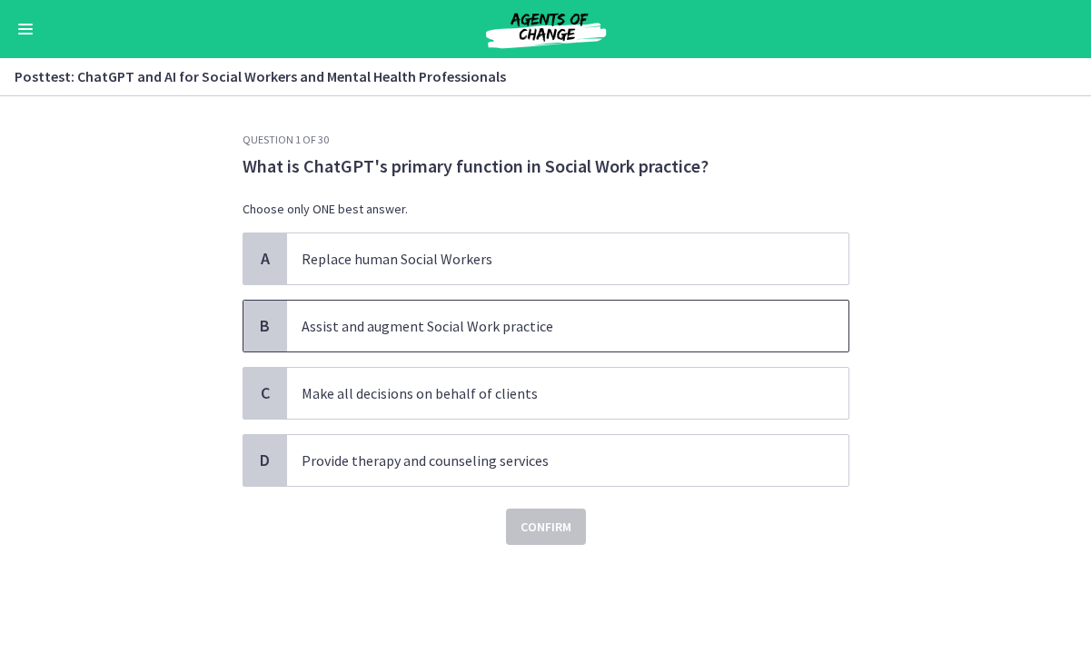
click at [447, 336] on p "Assist and augment Social Work practice" at bounding box center [550, 326] width 496 height 22
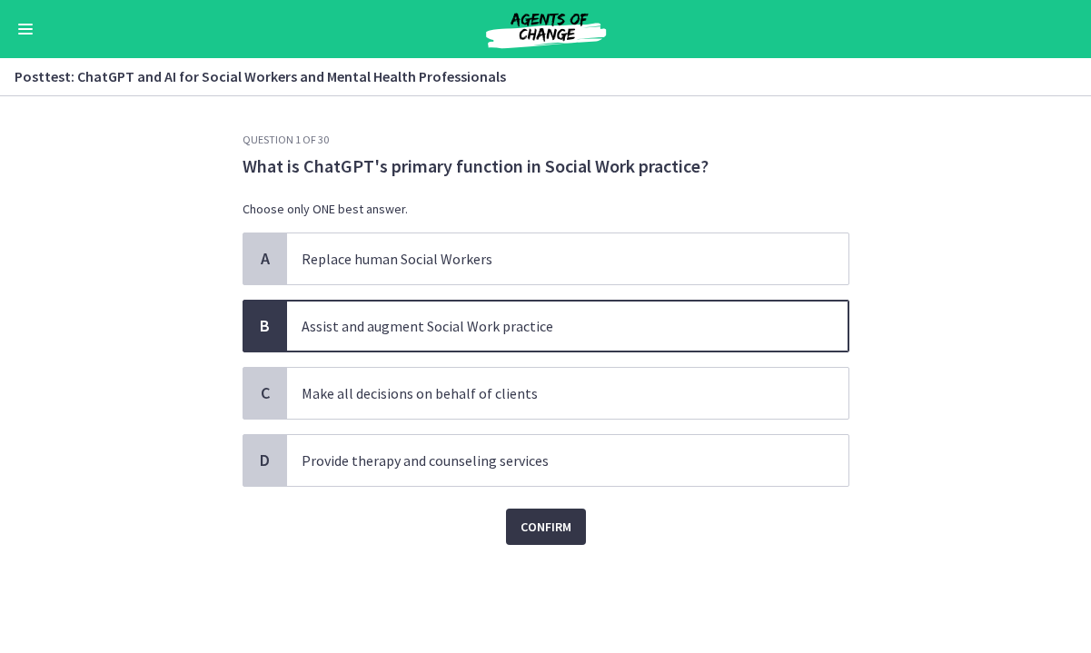
click at [562, 531] on span "Confirm" at bounding box center [546, 527] width 51 height 22
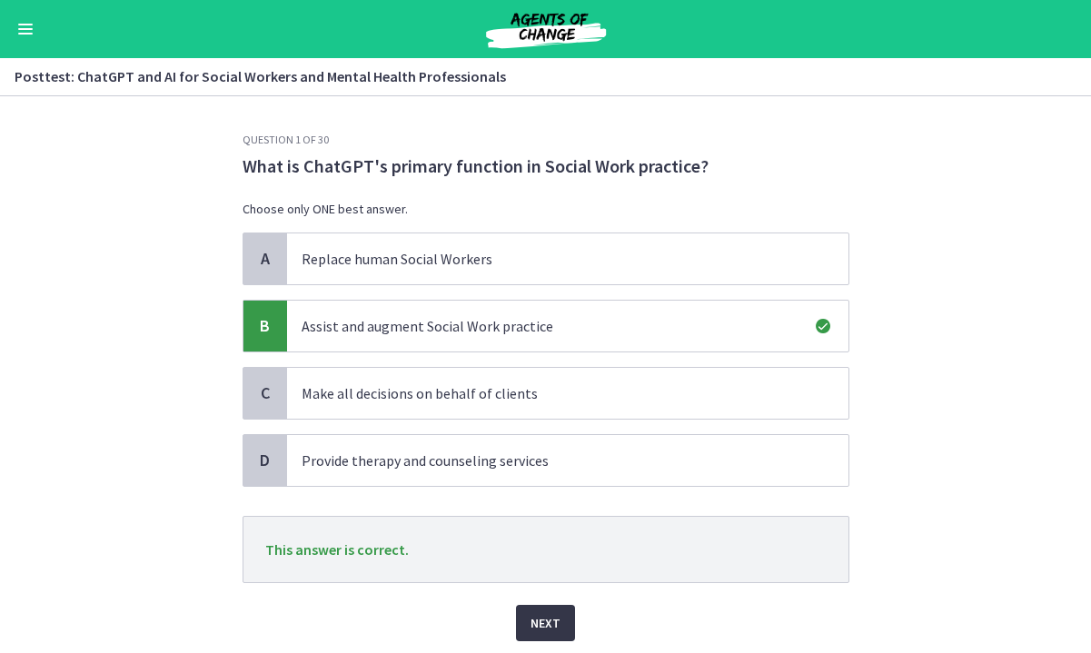
click at [559, 627] on span "Next" at bounding box center [546, 624] width 30 height 22
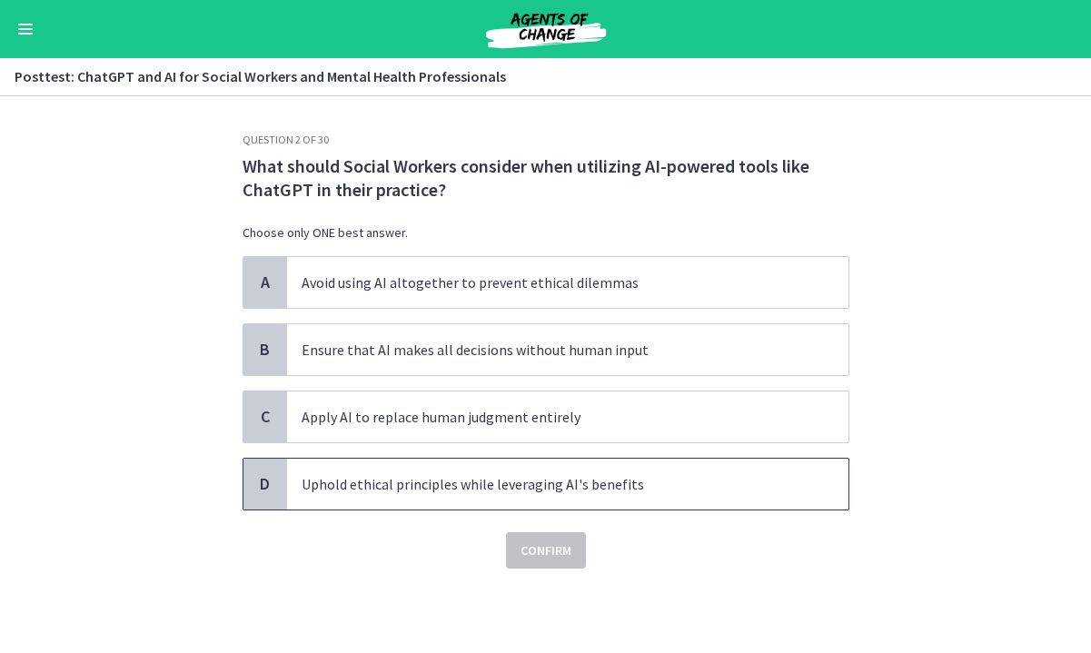
click at [573, 494] on p "Uphold ethical principles while leveraging AI's benefits" at bounding box center [550, 484] width 496 height 22
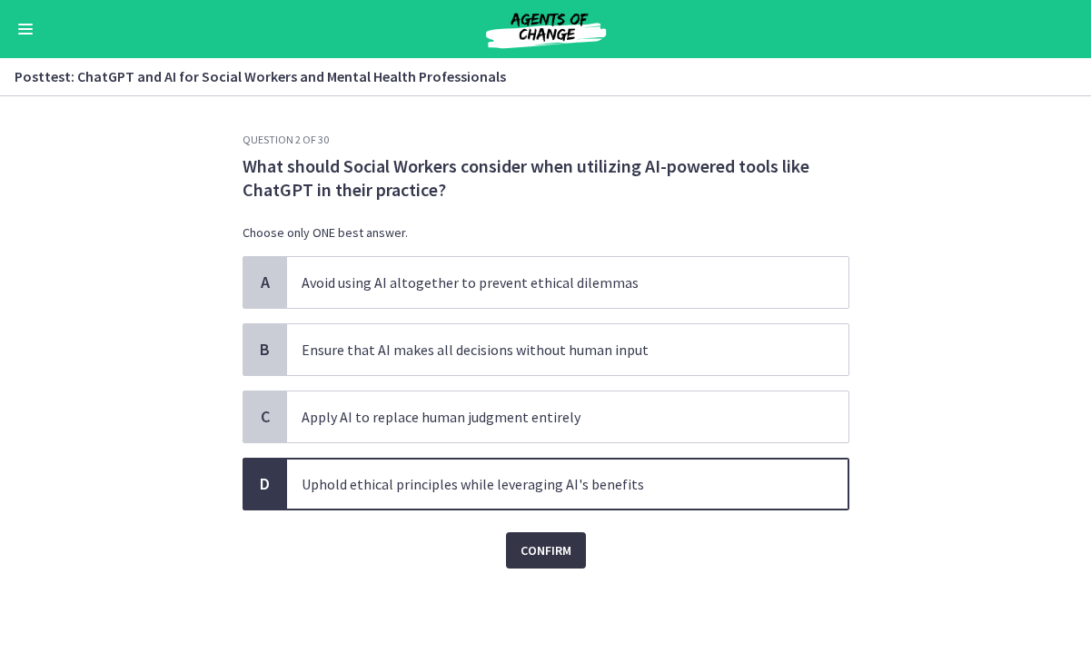
click at [562, 550] on span "Confirm" at bounding box center [546, 551] width 51 height 22
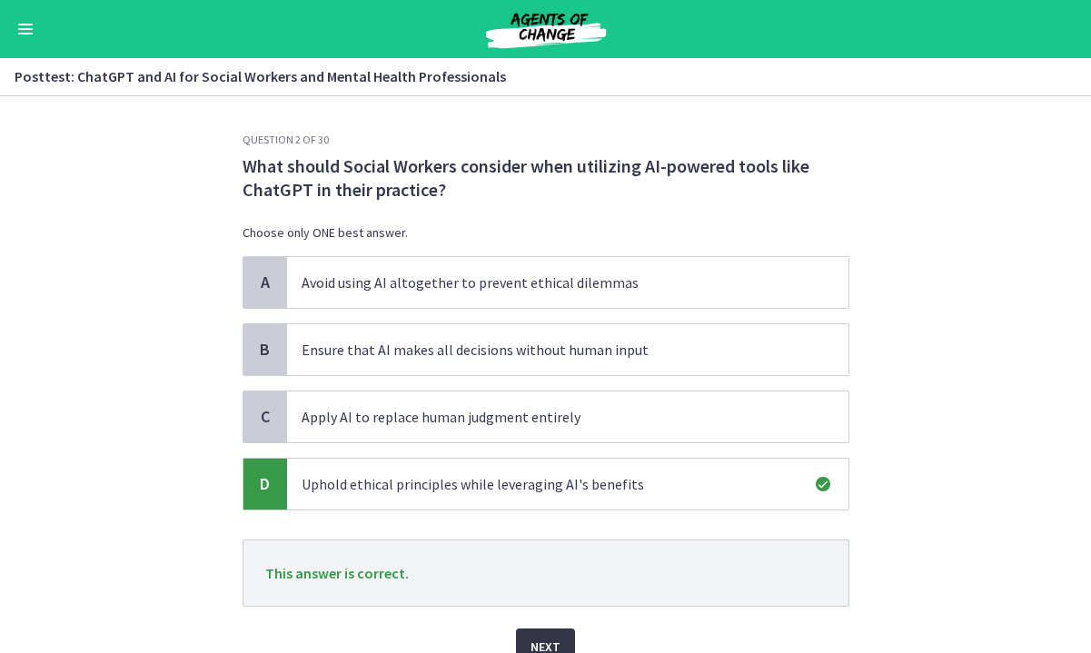
click at [556, 629] on button "Next" at bounding box center [545, 647] width 59 height 36
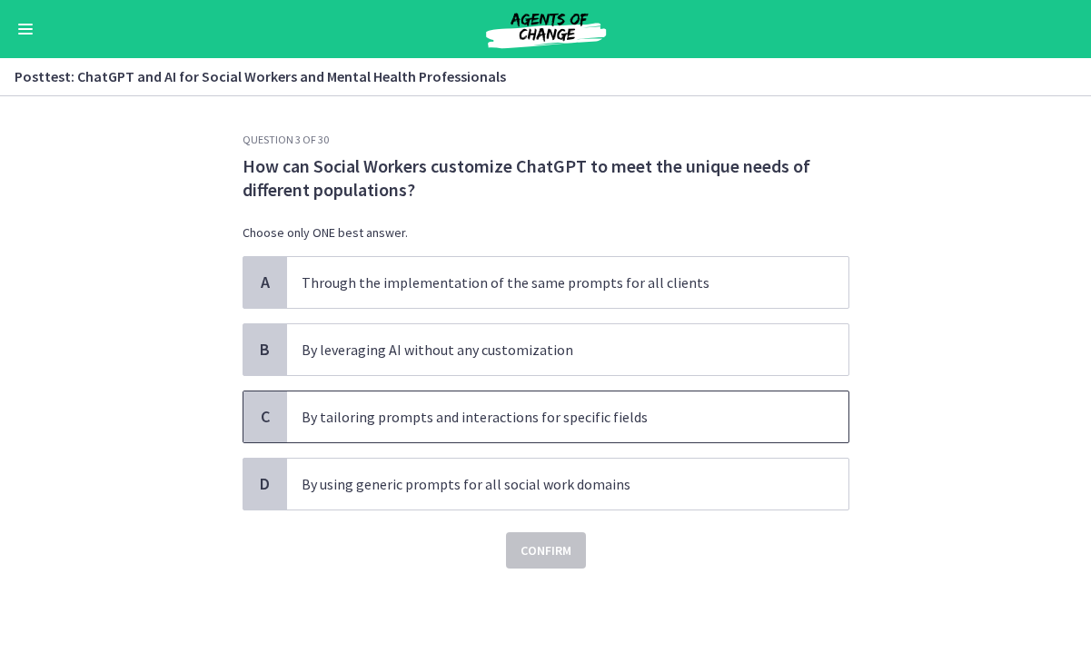
click at [461, 417] on p "By tailoring prompts and interactions for specific fields" at bounding box center [550, 417] width 496 height 22
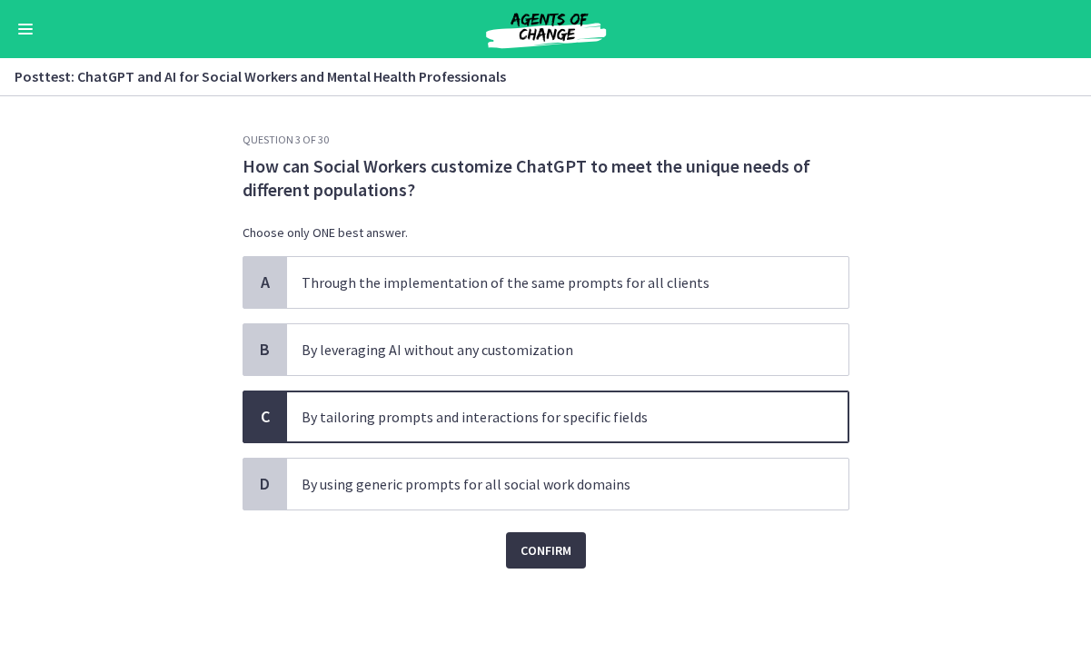
click at [545, 547] on span "Confirm" at bounding box center [546, 551] width 51 height 22
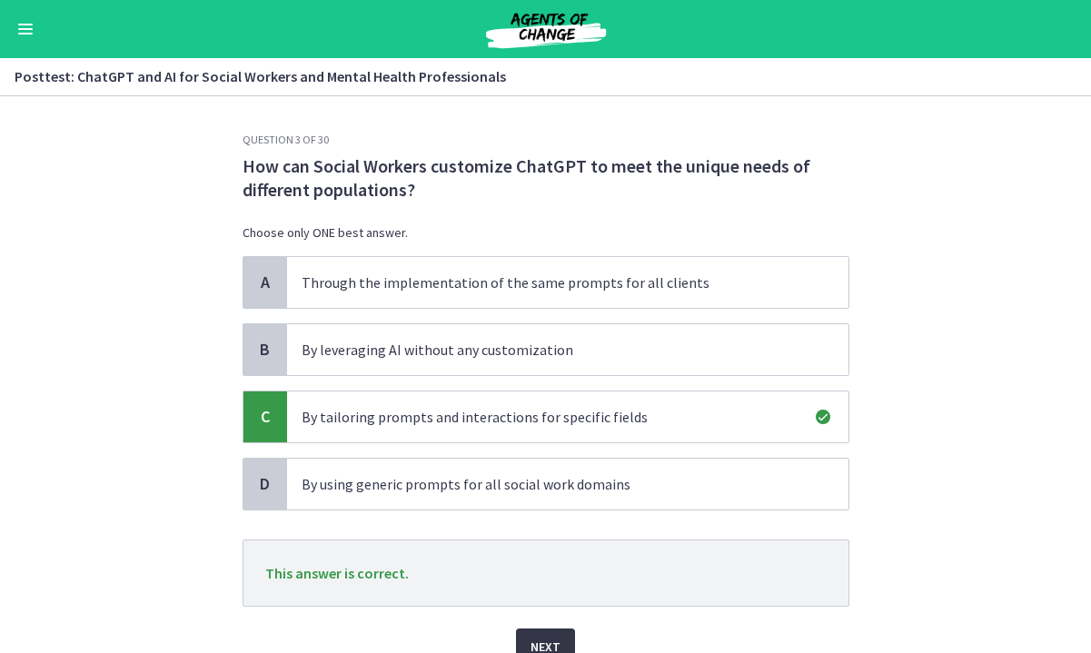
click at [556, 631] on button "Next" at bounding box center [545, 647] width 59 height 36
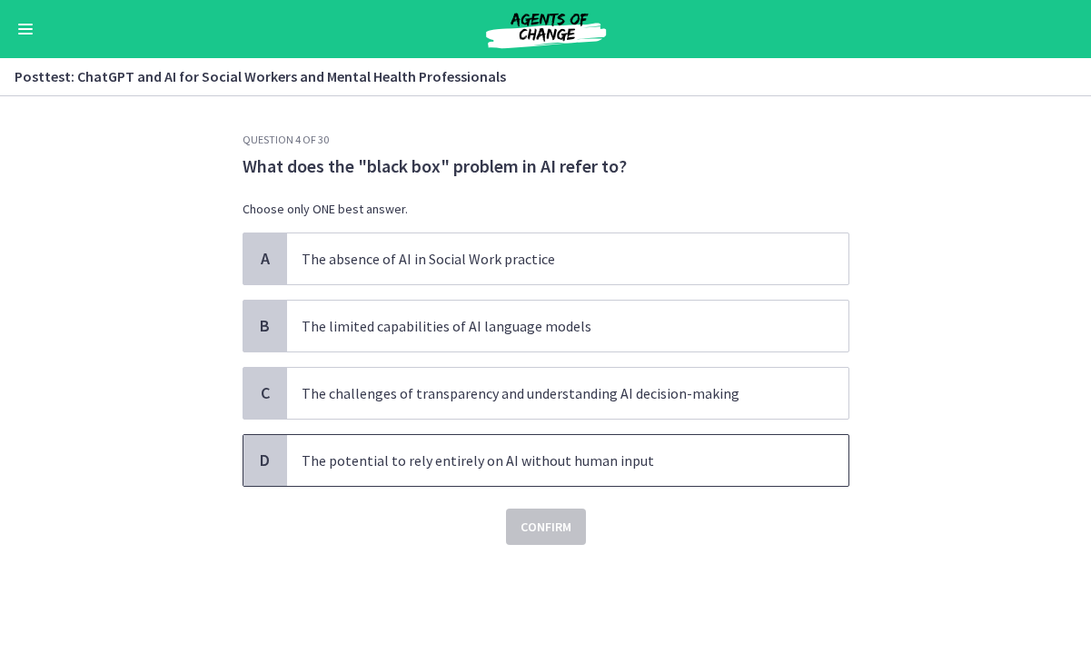
click at [476, 458] on p "The potential to rely entirely on AI without human input" at bounding box center [550, 461] width 496 height 22
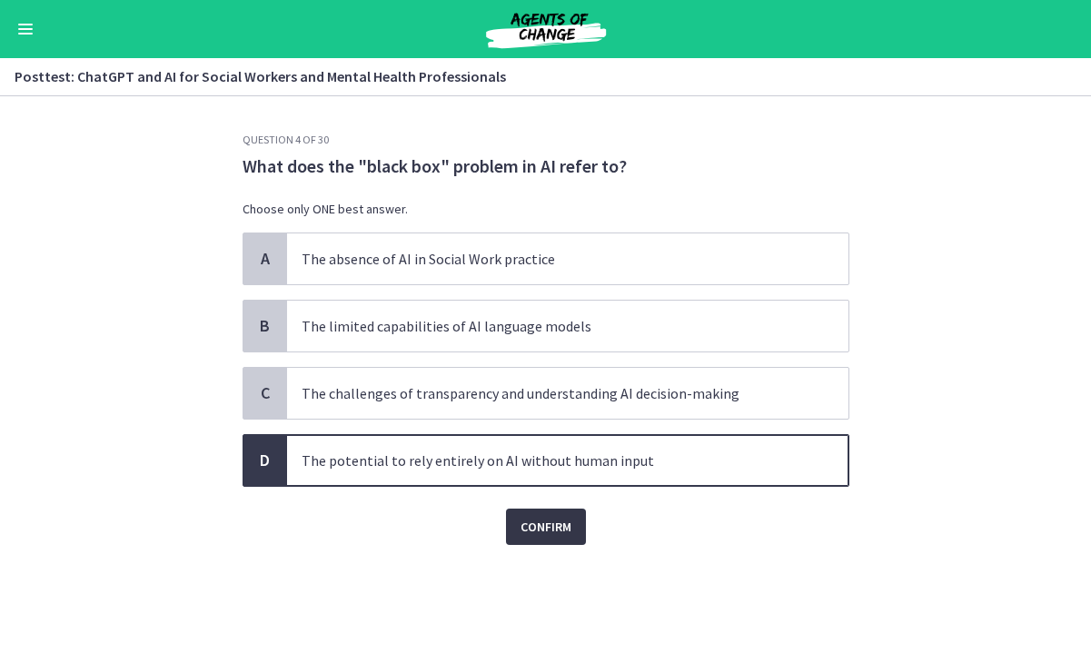
click at [561, 534] on span "Confirm" at bounding box center [546, 527] width 51 height 22
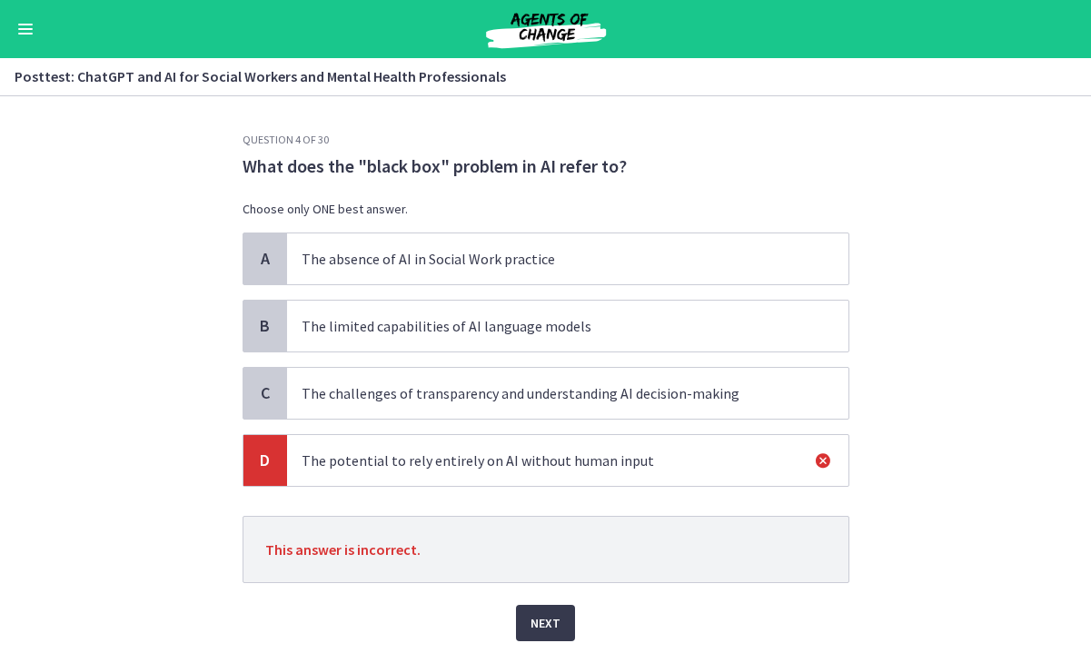
click at [491, 409] on span "The challenges of transparency and understanding AI decision-making" at bounding box center [568, 393] width 562 height 51
click at [471, 387] on p "The challenges of transparency and understanding AI decision-making" at bounding box center [550, 394] width 496 height 22
click at [555, 611] on button "Next" at bounding box center [545, 623] width 59 height 36
